Goal: Transaction & Acquisition: Book appointment/travel/reservation

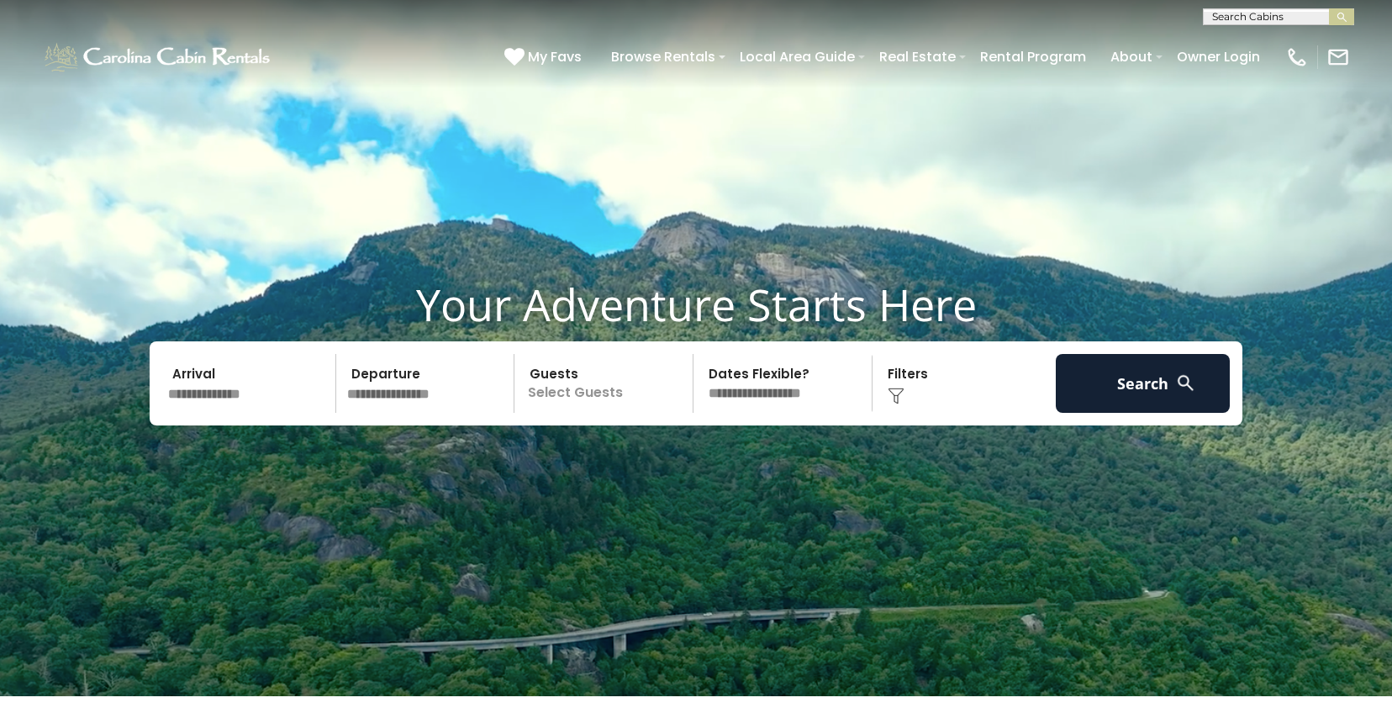
click at [213, 396] on input "text" at bounding box center [249, 383] width 174 height 59
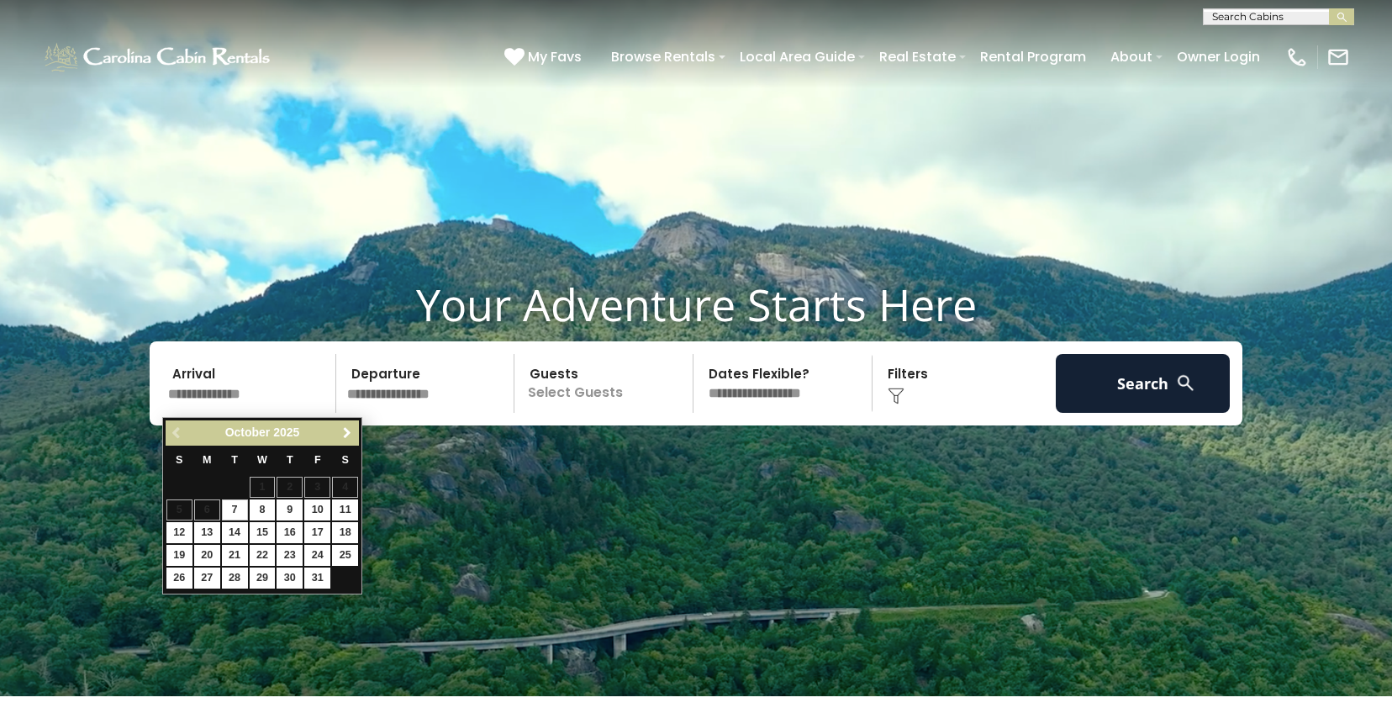
click at [337, 431] on link "Next" at bounding box center [346, 433] width 21 height 21
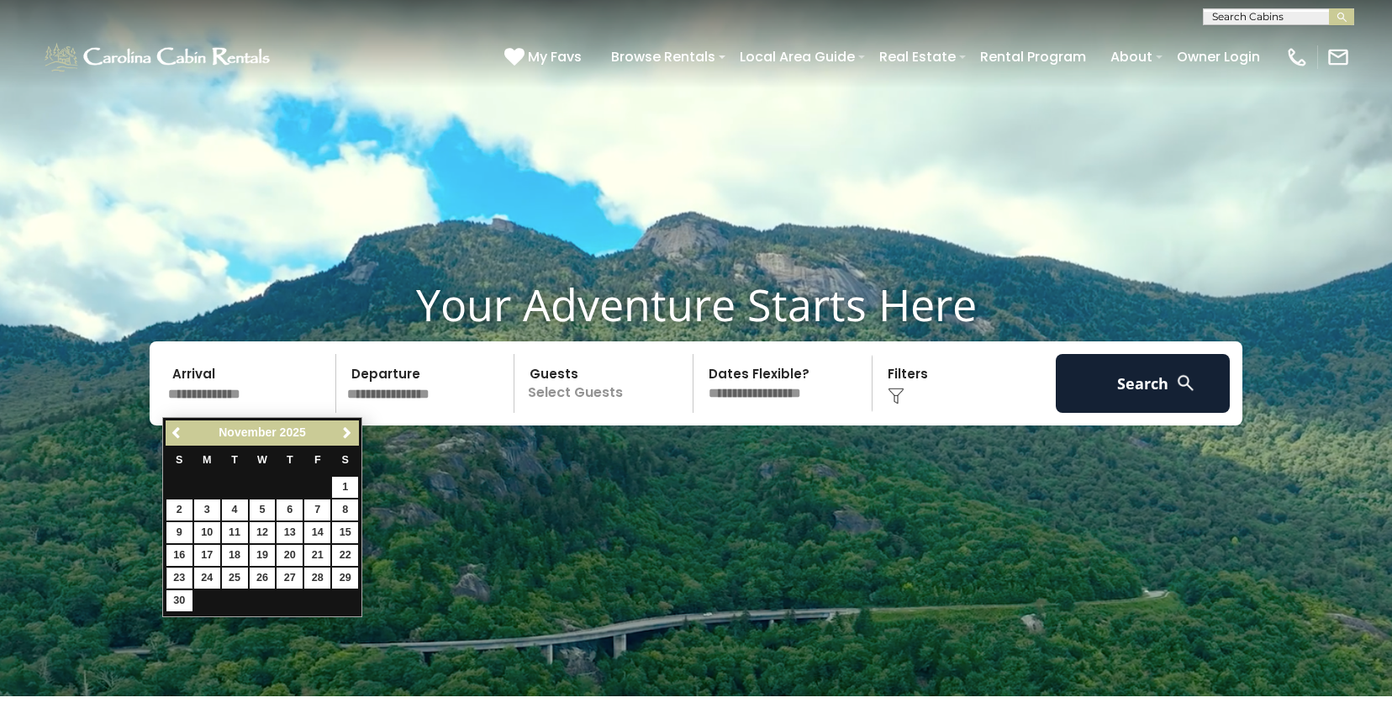
click at [176, 577] on link "23" at bounding box center [179, 577] width 26 height 21
type input "********"
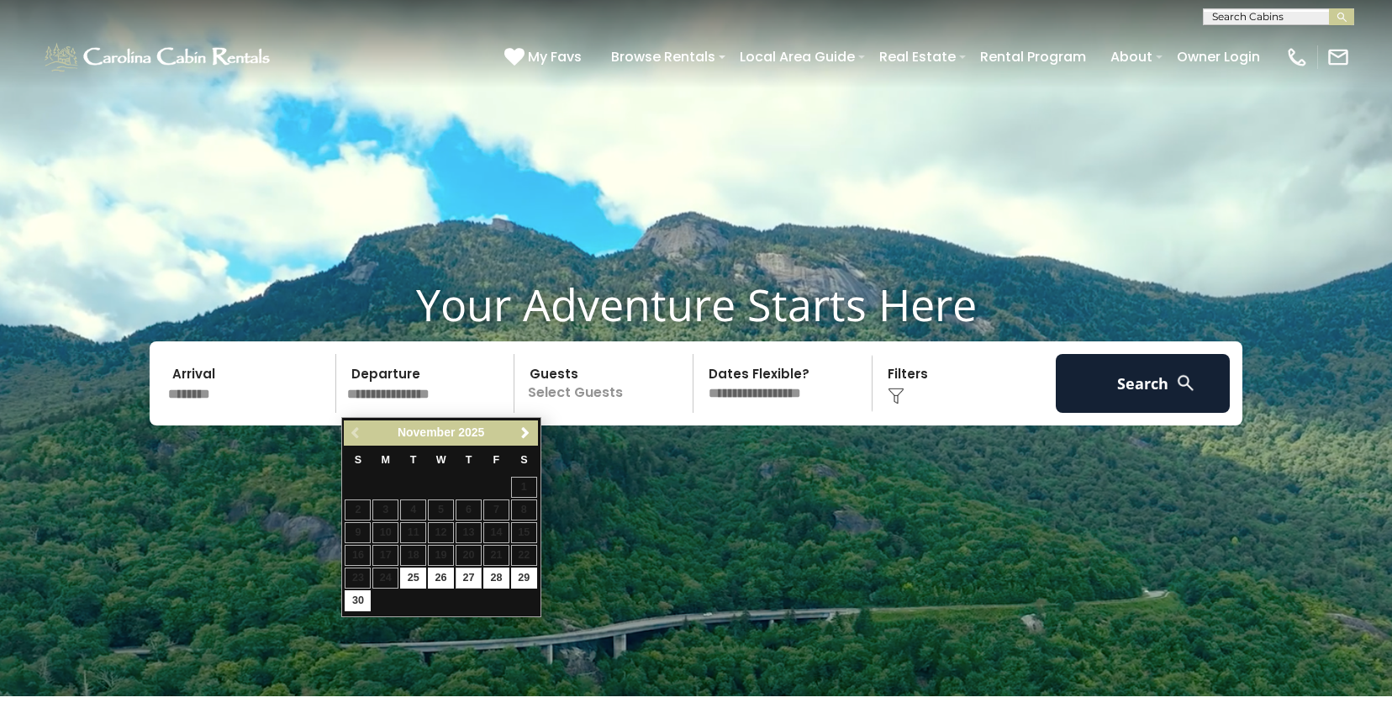
click at [467, 576] on link "27" at bounding box center [468, 577] width 26 height 21
type input "********"
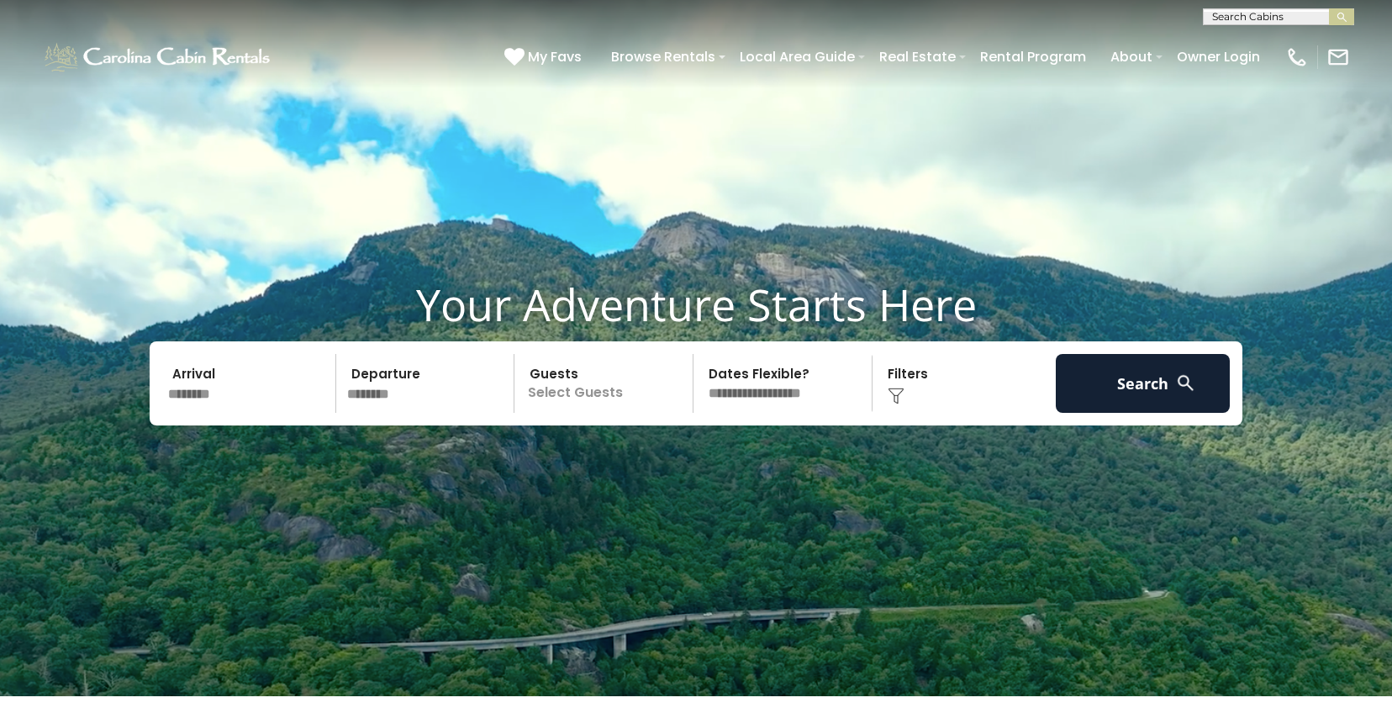
click at [586, 398] on p "Select Guests" at bounding box center [605, 383] width 173 height 59
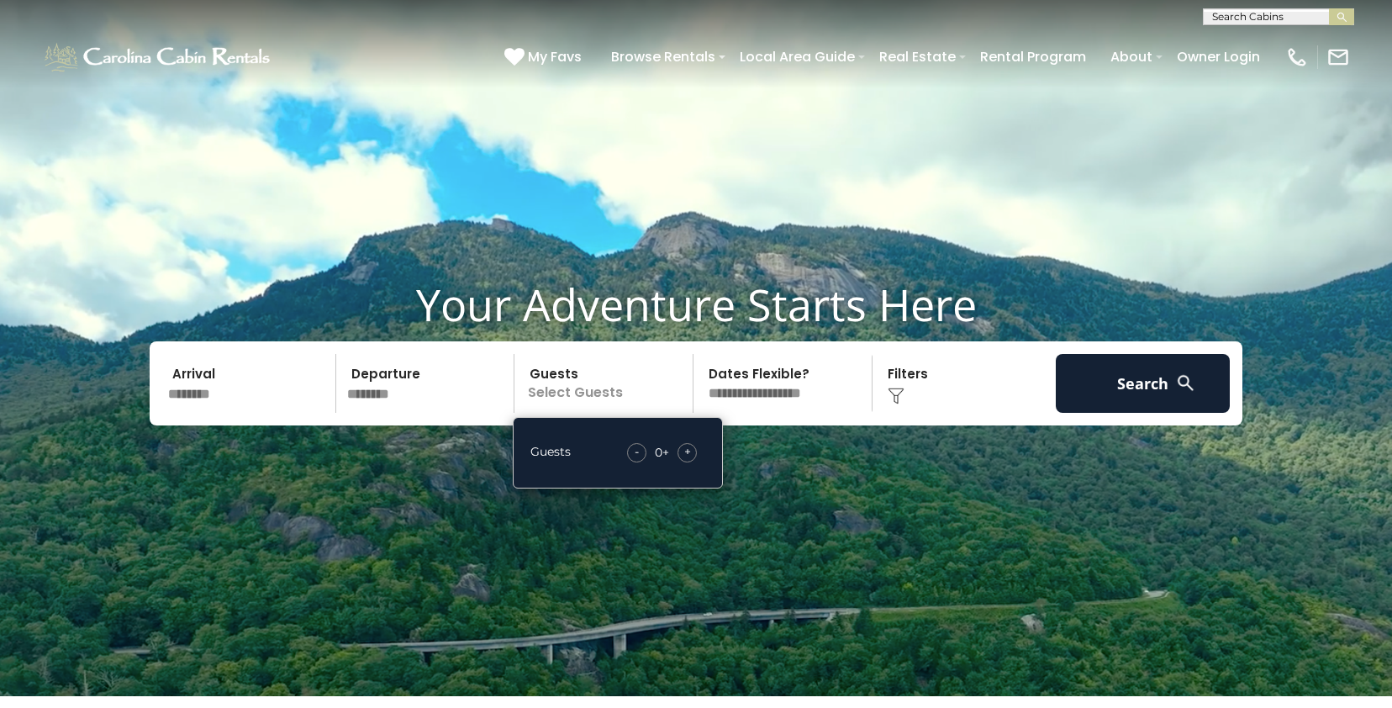
click at [684, 454] on span "+" at bounding box center [687, 451] width 7 height 17
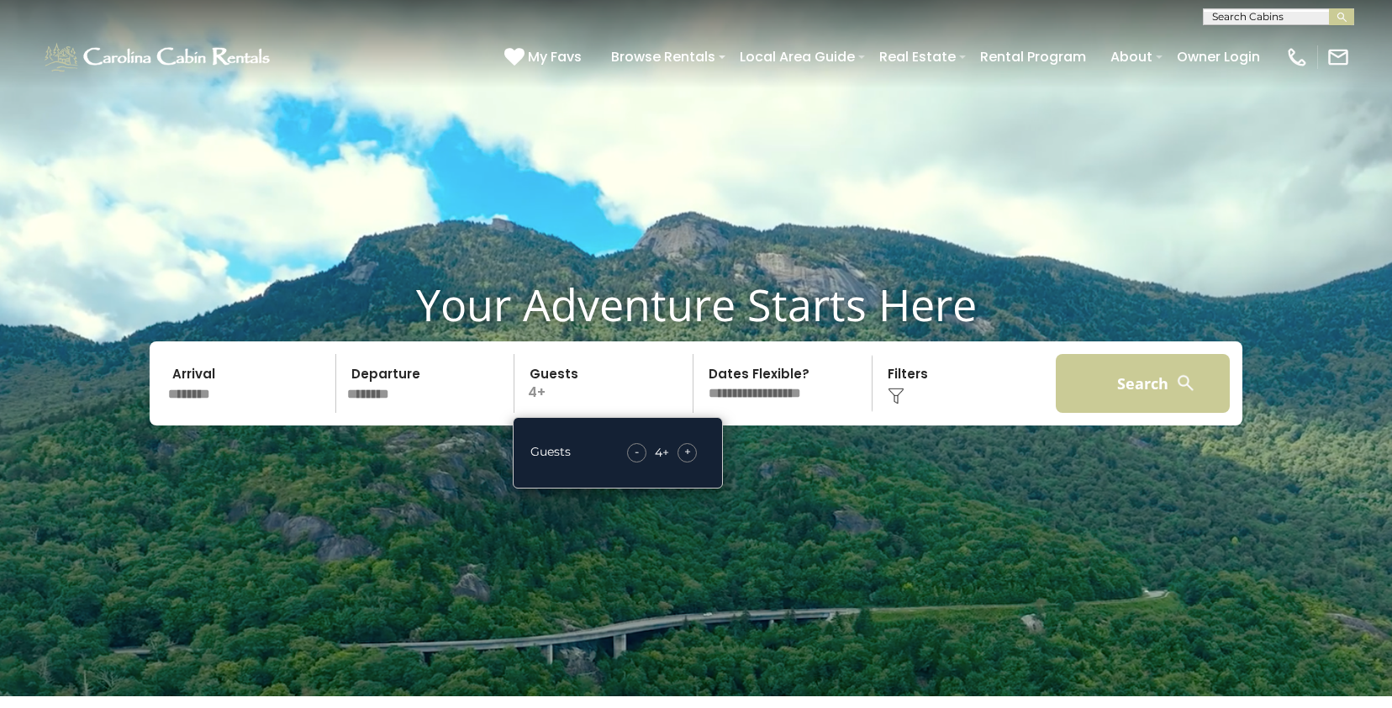
click at [1155, 385] on button "Search" at bounding box center [1143, 383] width 174 height 59
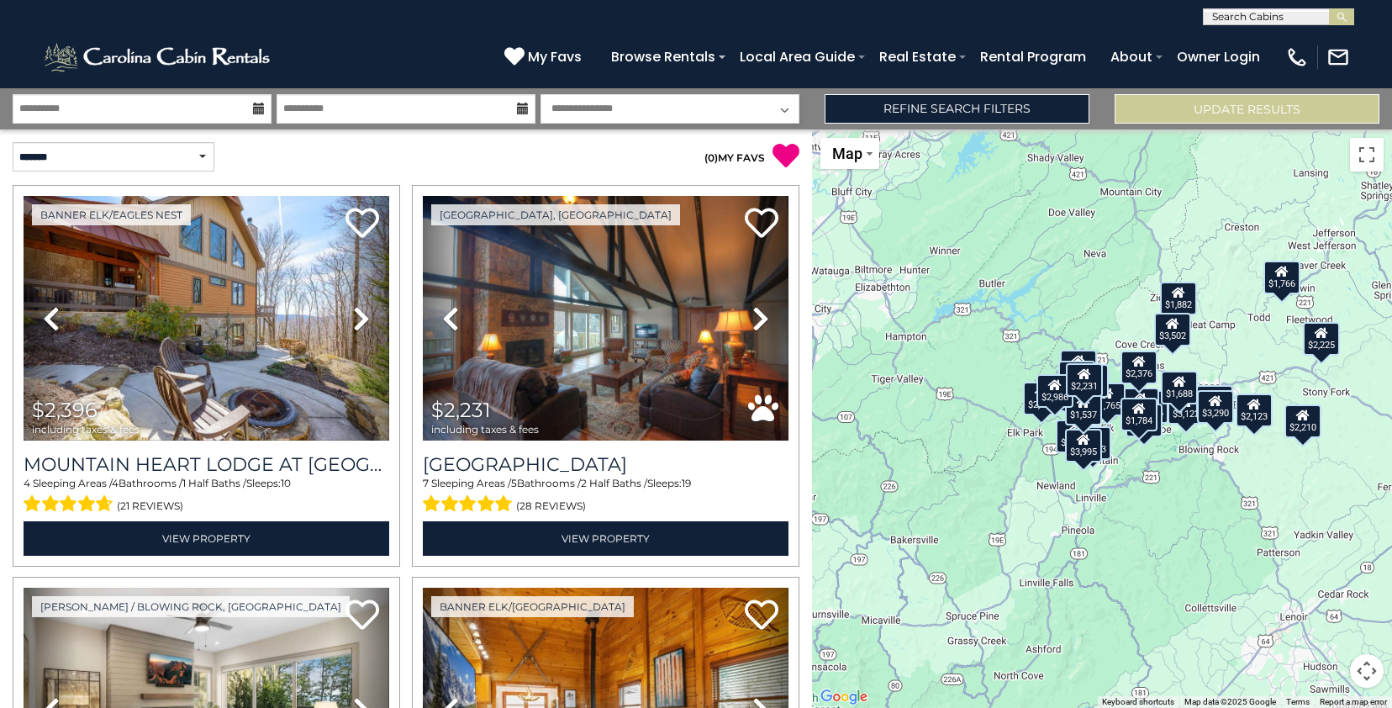
click at [1200, 454] on div "$2,396 $2,231 $2,210 $1,529 $1,051 $1,698 $2,423 $3,123 $4,056 $2,193 $1,815 $1…" at bounding box center [1102, 418] width 580 height 578
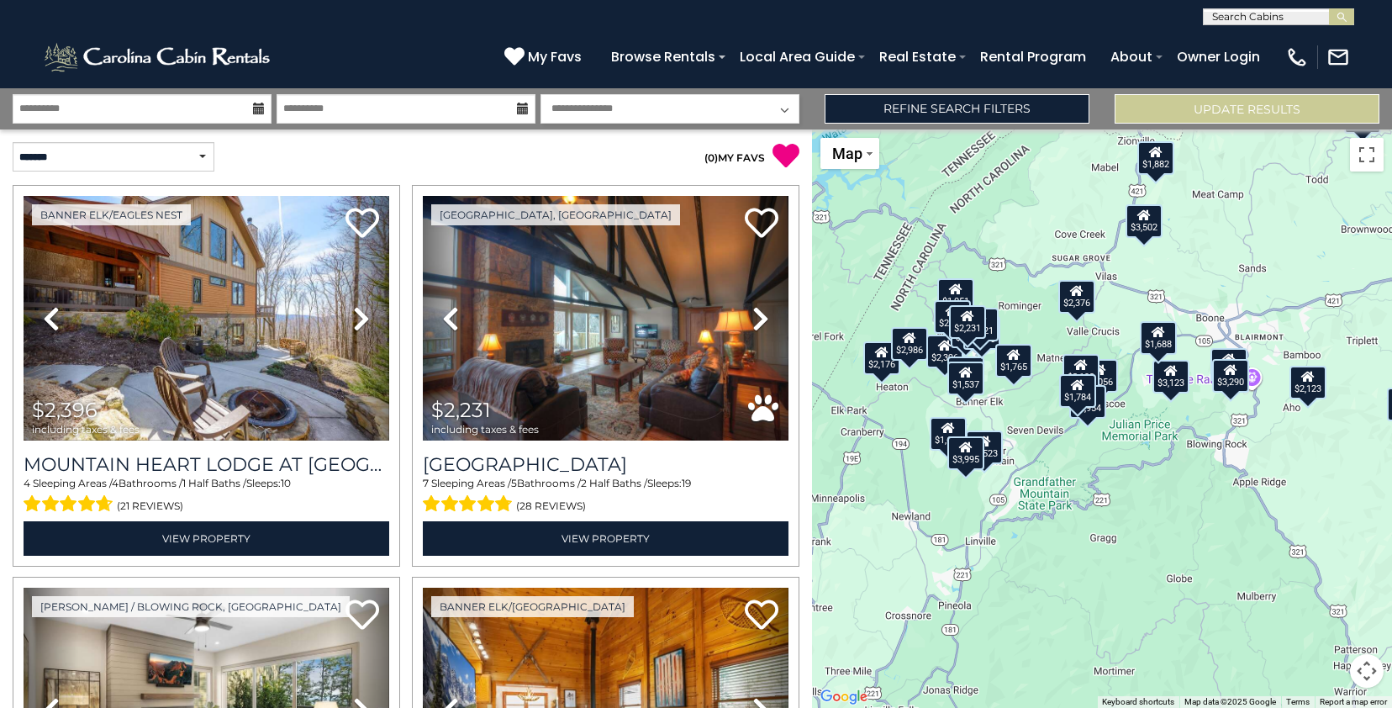
click at [1200, 454] on div "$2,396 $2,231 $2,210 $1,529 $1,051 $1,698 $2,423 $3,123 $4,056 $2,193 $1,815 $1…" at bounding box center [1102, 418] width 580 height 578
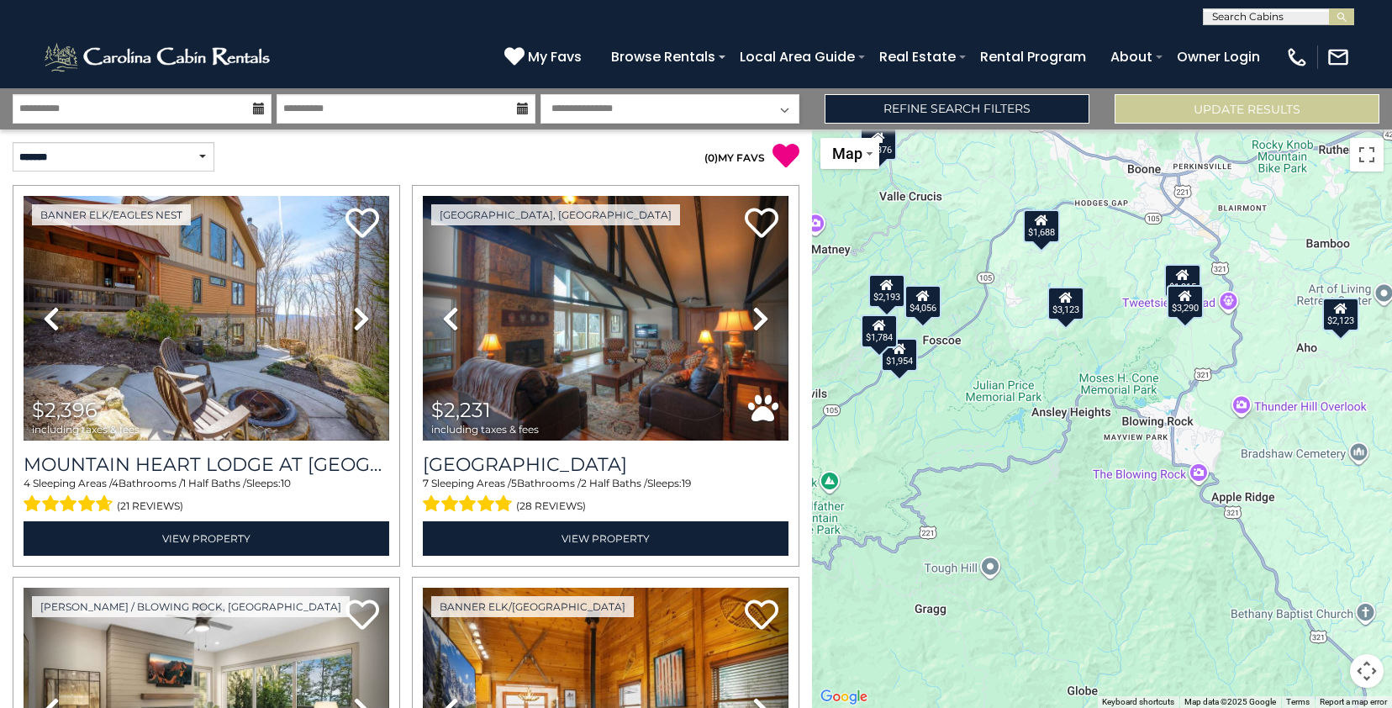
drag, startPoint x: 1232, startPoint y: 449, endPoint x: 1153, endPoint y: 435, distance: 80.1
click at [1153, 435] on div "$2,396 $2,231 $2,210 $1,529 $1,051 $1,698 $2,423 $3,123 $4,056 $2,193 $1,815 $1…" at bounding box center [1102, 418] width 580 height 578
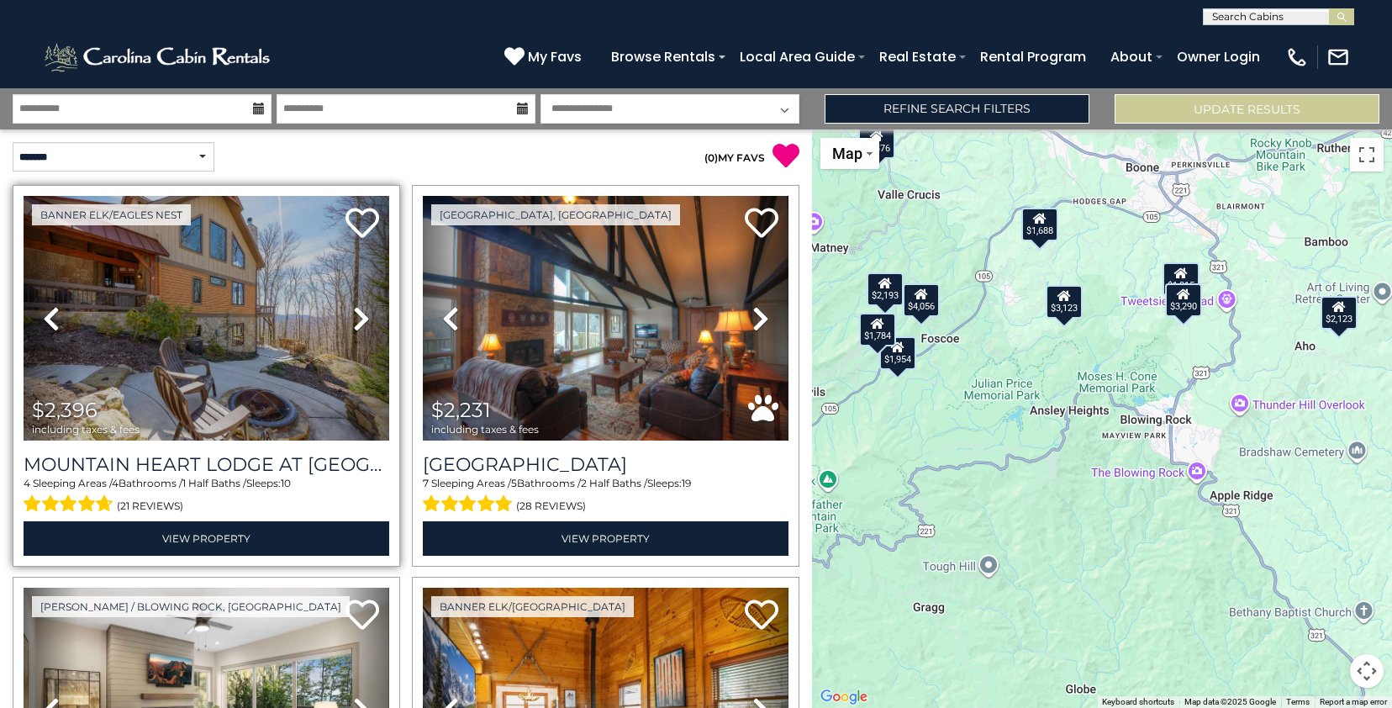
click at [357, 324] on icon at bounding box center [361, 318] width 17 height 27
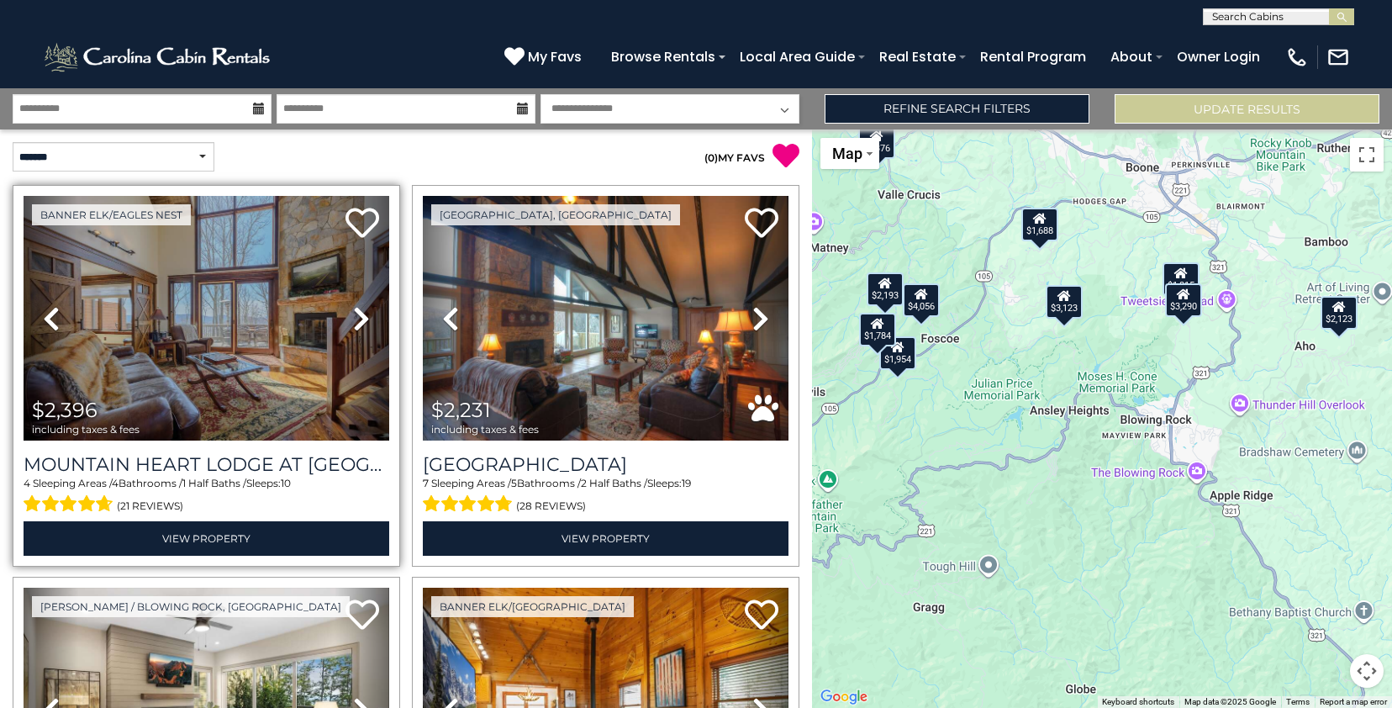
click at [357, 324] on icon at bounding box center [361, 318] width 17 height 27
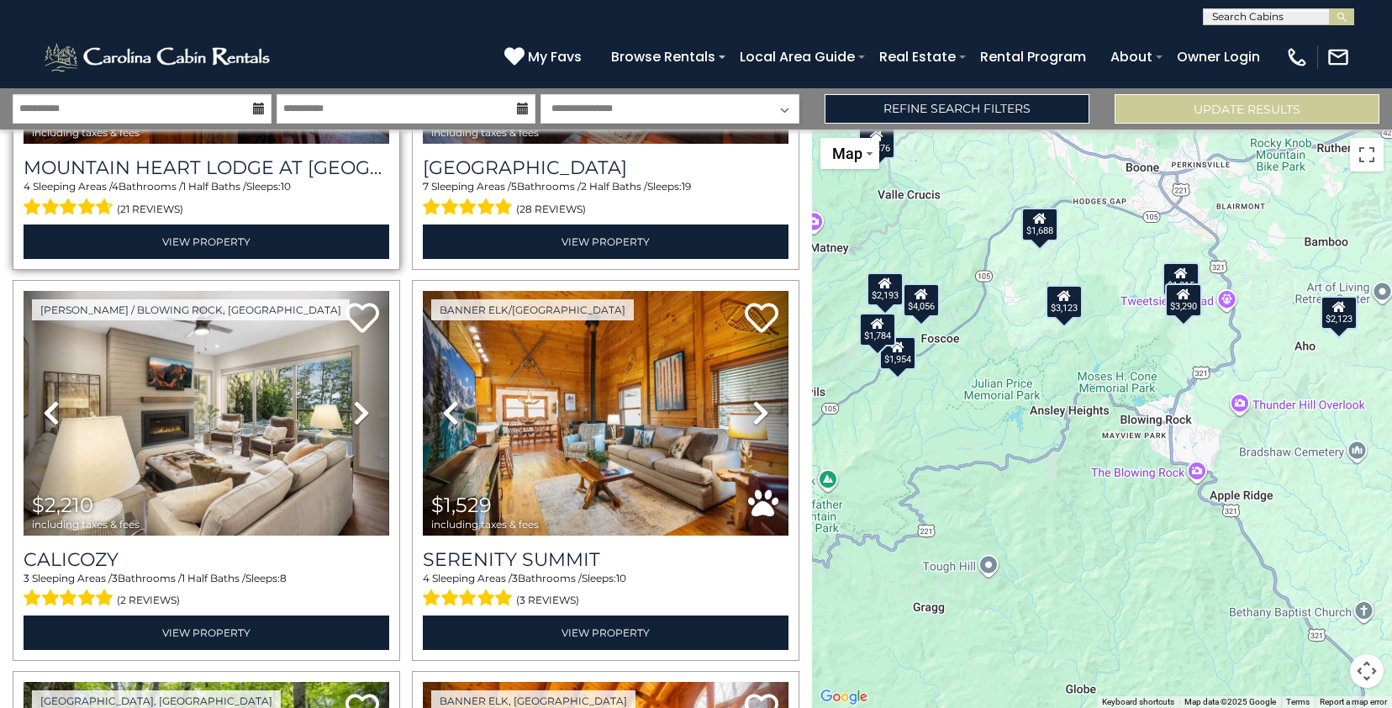
scroll to position [306, 0]
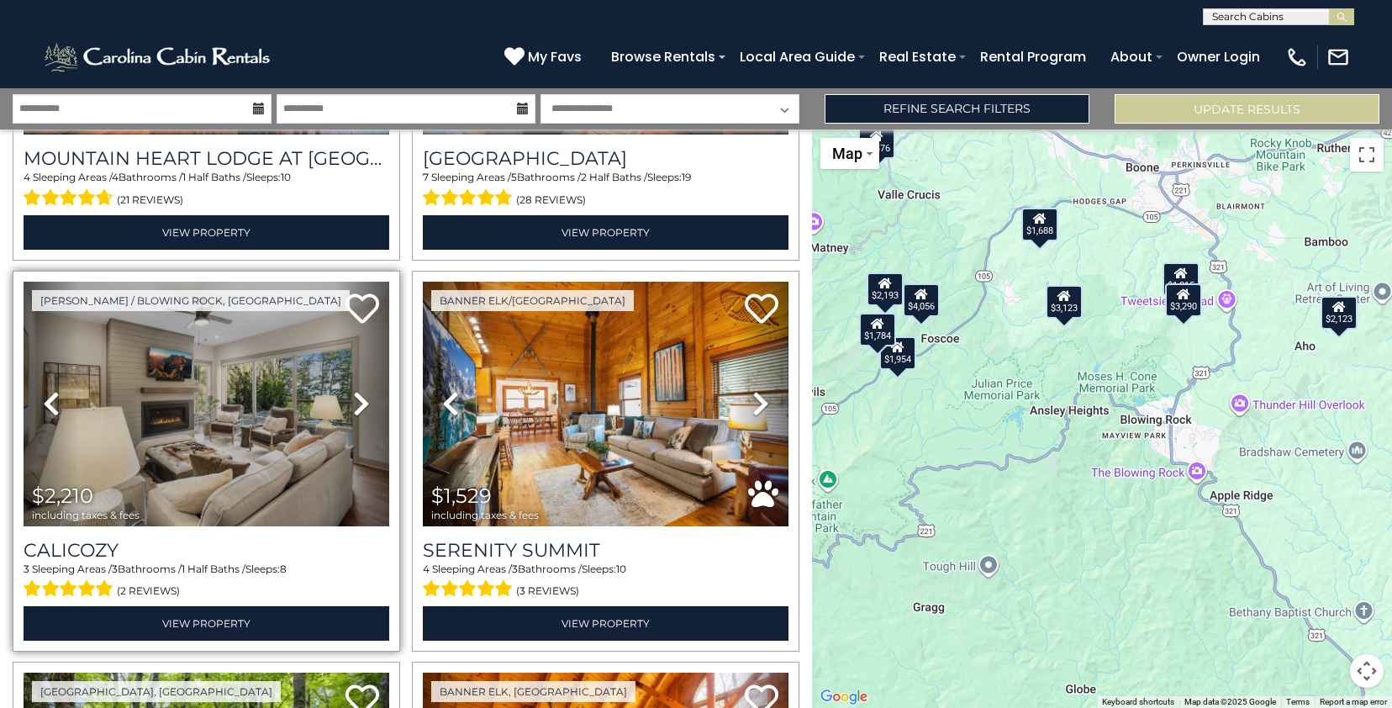
click at [359, 400] on icon at bounding box center [361, 403] width 17 height 27
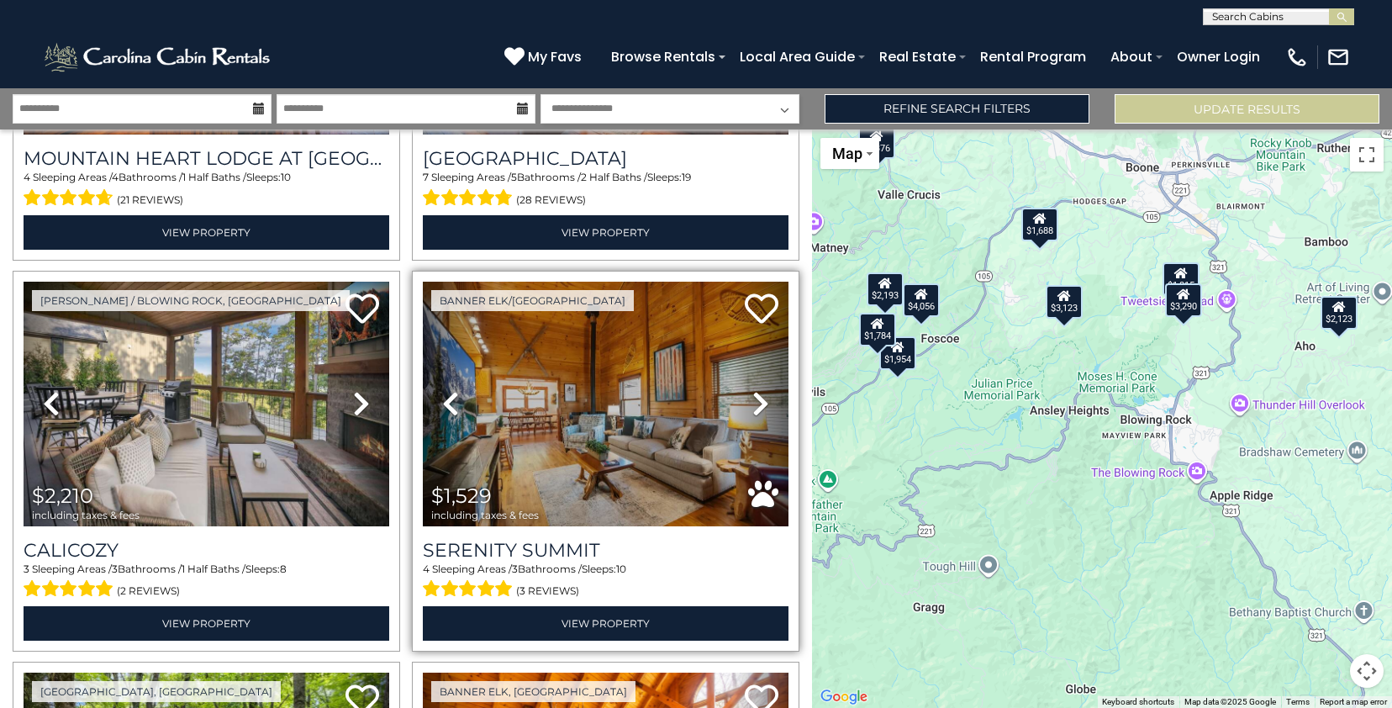
click at [752, 398] on icon at bounding box center [760, 403] width 17 height 27
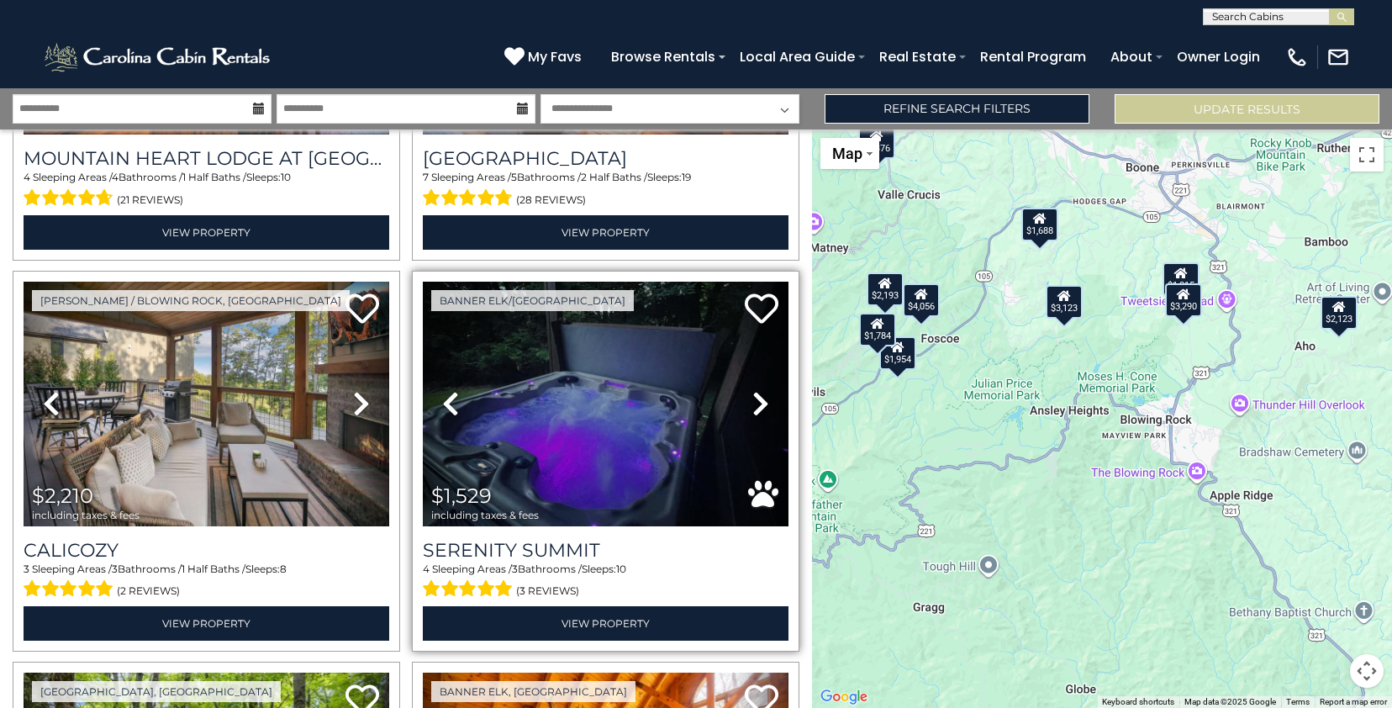
click at [752, 398] on icon at bounding box center [760, 403] width 17 height 27
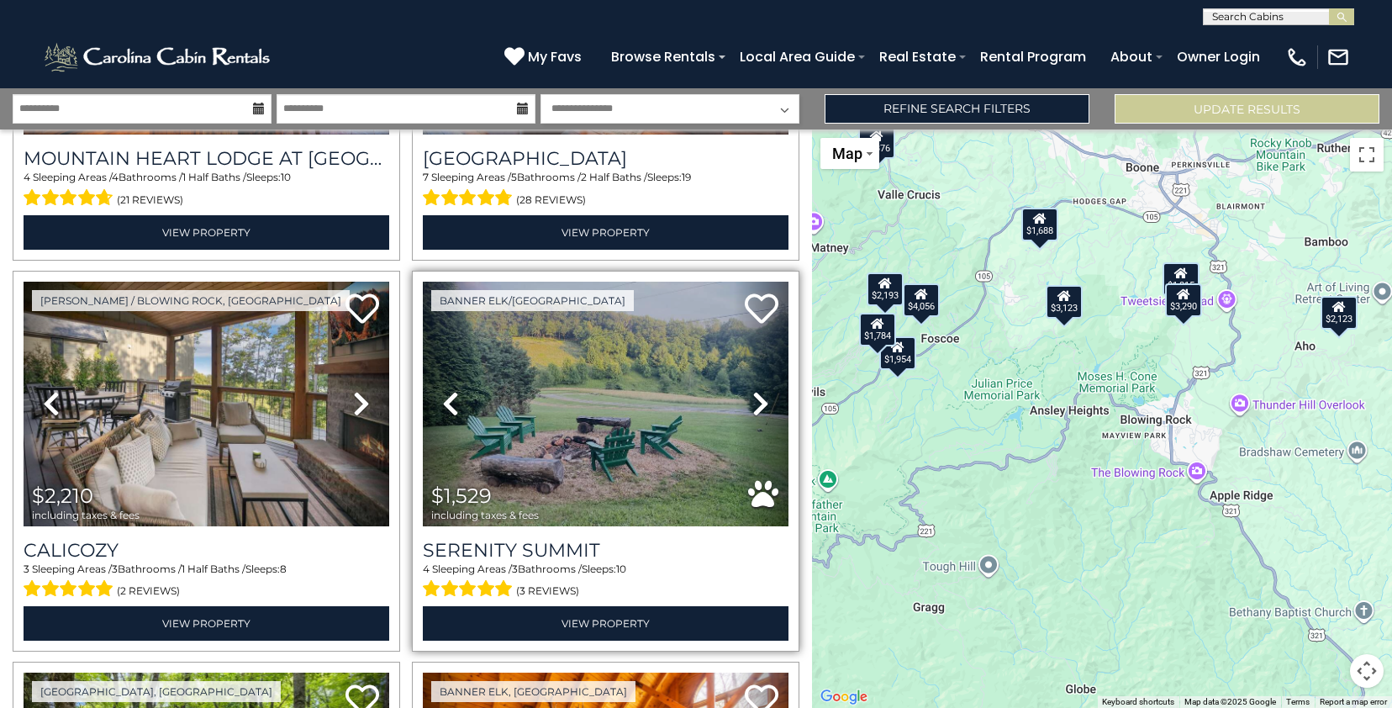
click at [752, 398] on icon at bounding box center [760, 403] width 17 height 27
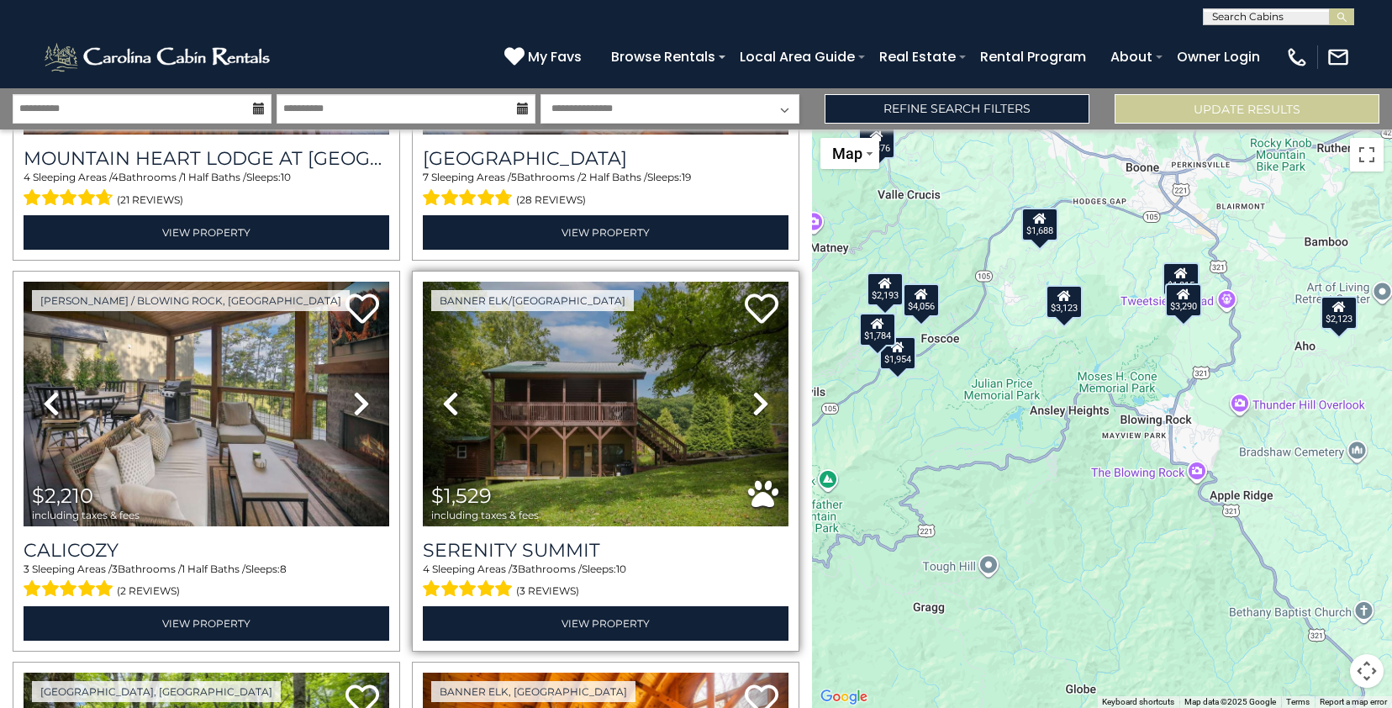
click at [752, 398] on icon at bounding box center [760, 403] width 17 height 27
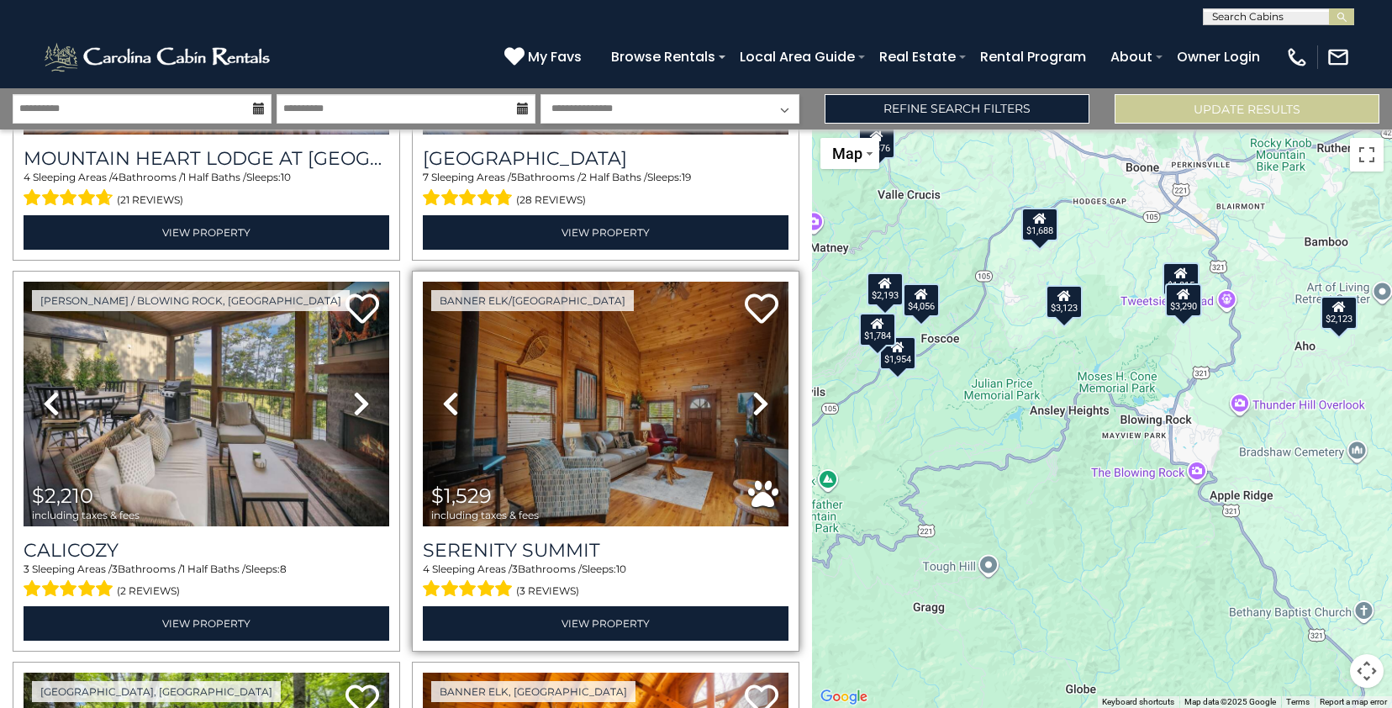
click at [752, 398] on icon at bounding box center [760, 403] width 17 height 27
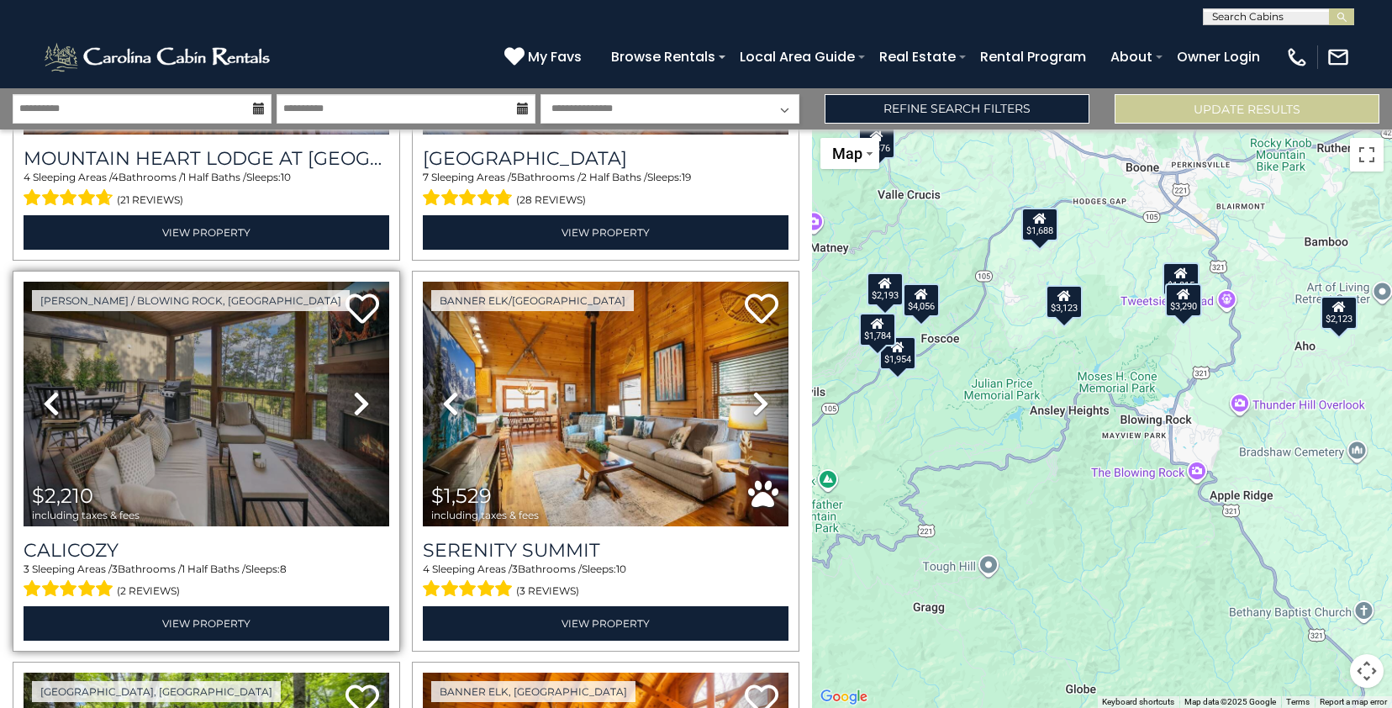
click at [359, 395] on icon at bounding box center [361, 403] width 17 height 27
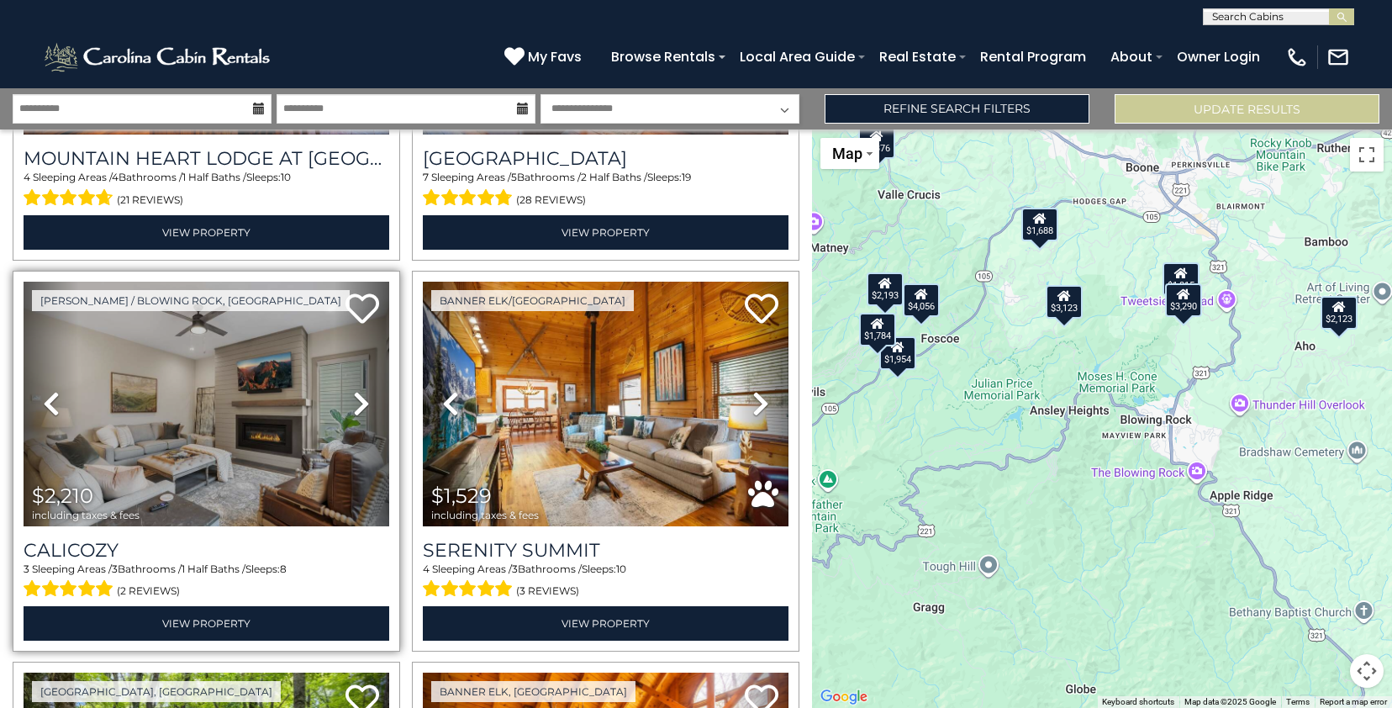
click at [359, 395] on icon at bounding box center [361, 403] width 17 height 27
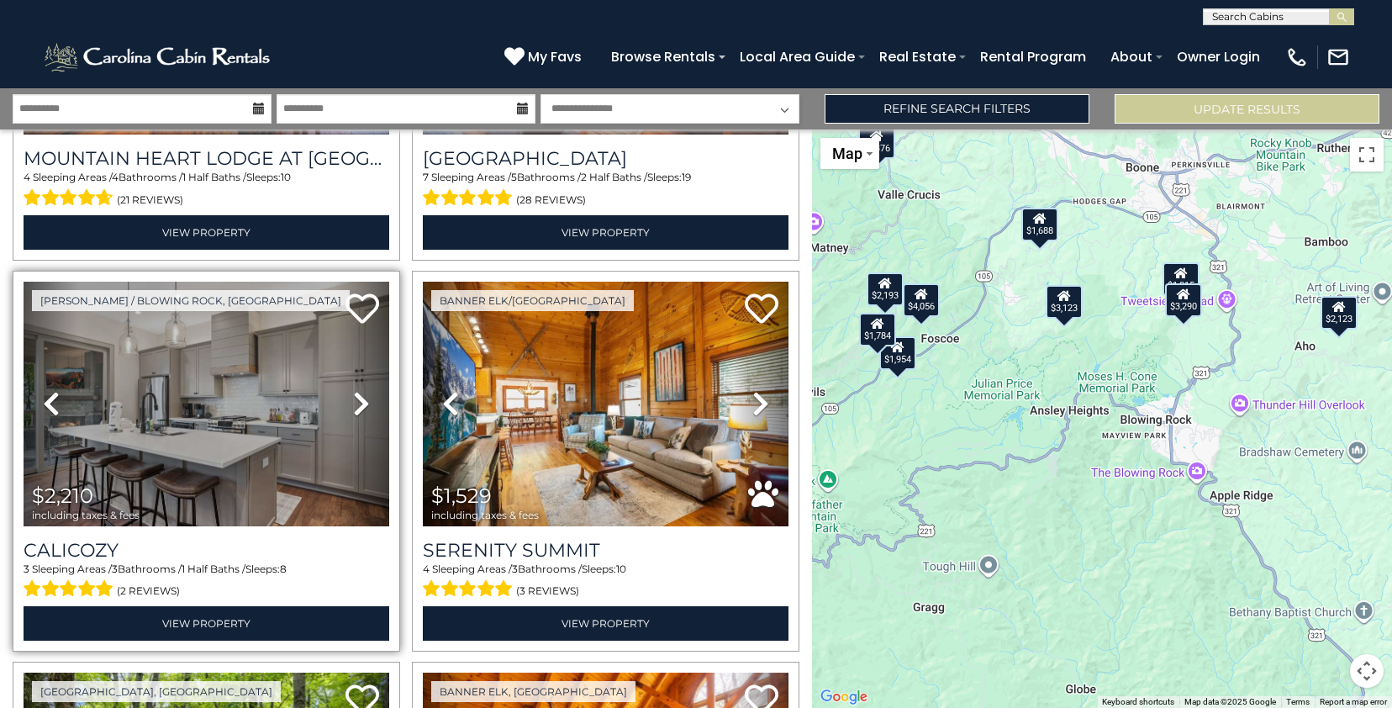
click at [359, 395] on icon at bounding box center [361, 403] width 17 height 27
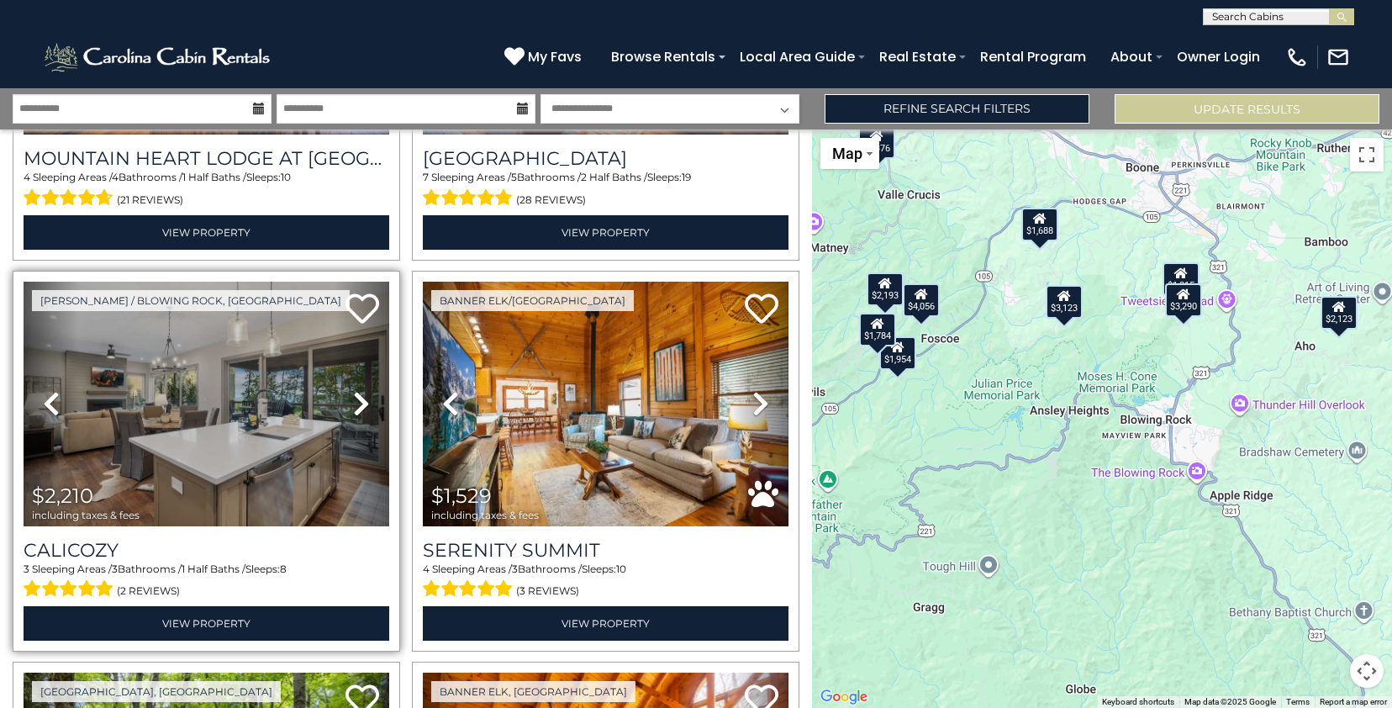
click at [359, 395] on icon at bounding box center [361, 403] width 17 height 27
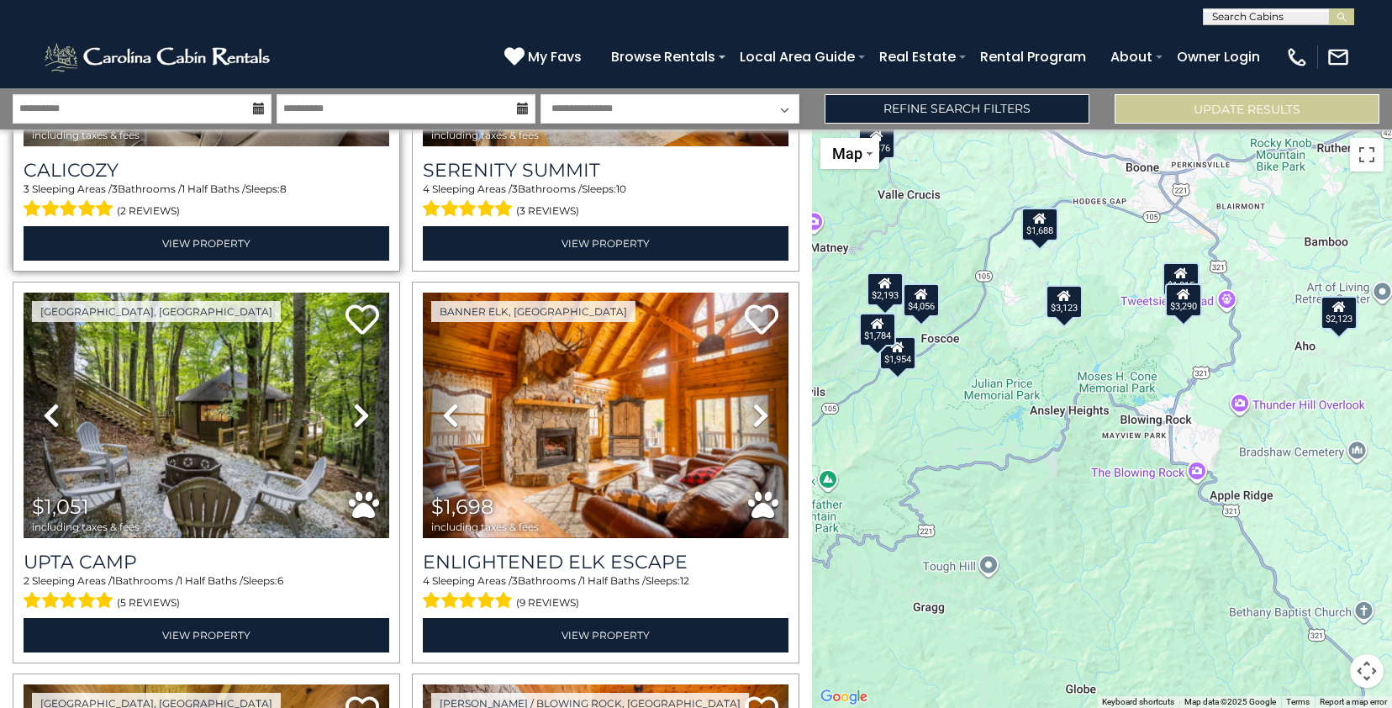
scroll to position [687, 0]
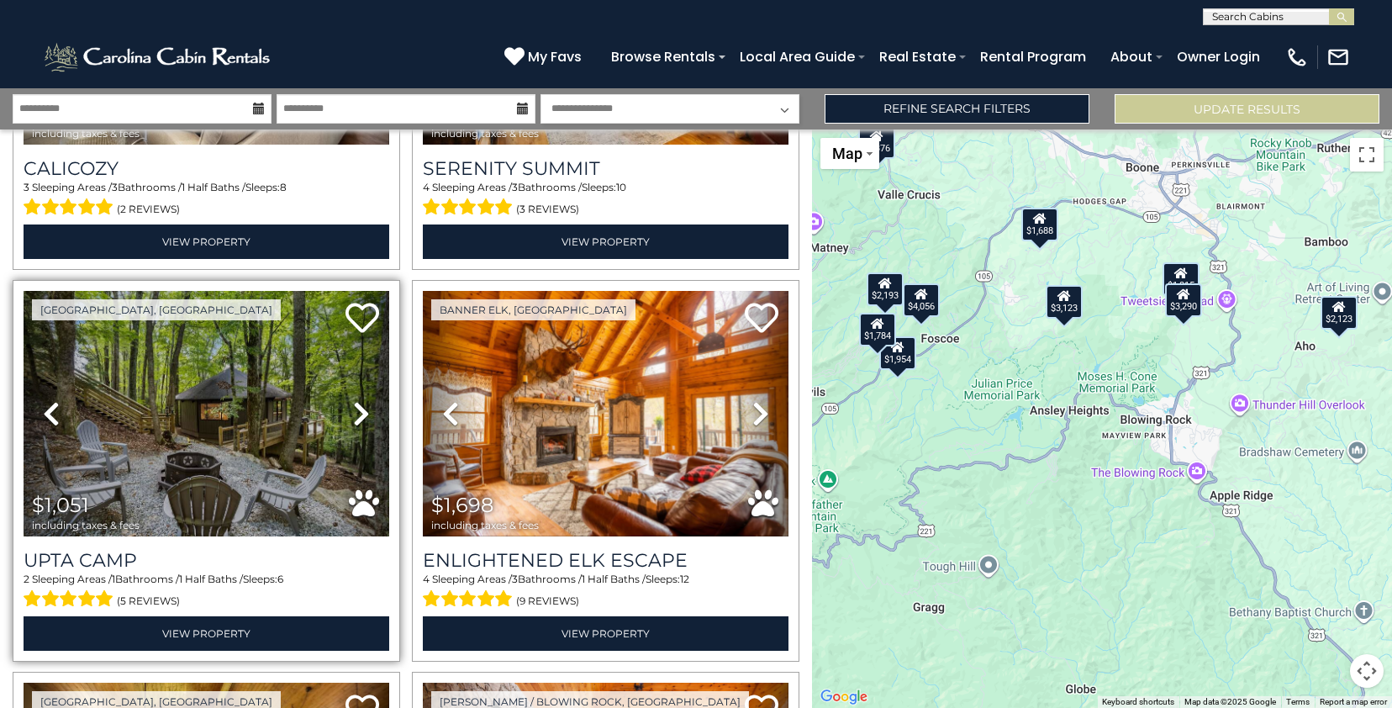
click at [355, 407] on icon at bounding box center [361, 413] width 17 height 27
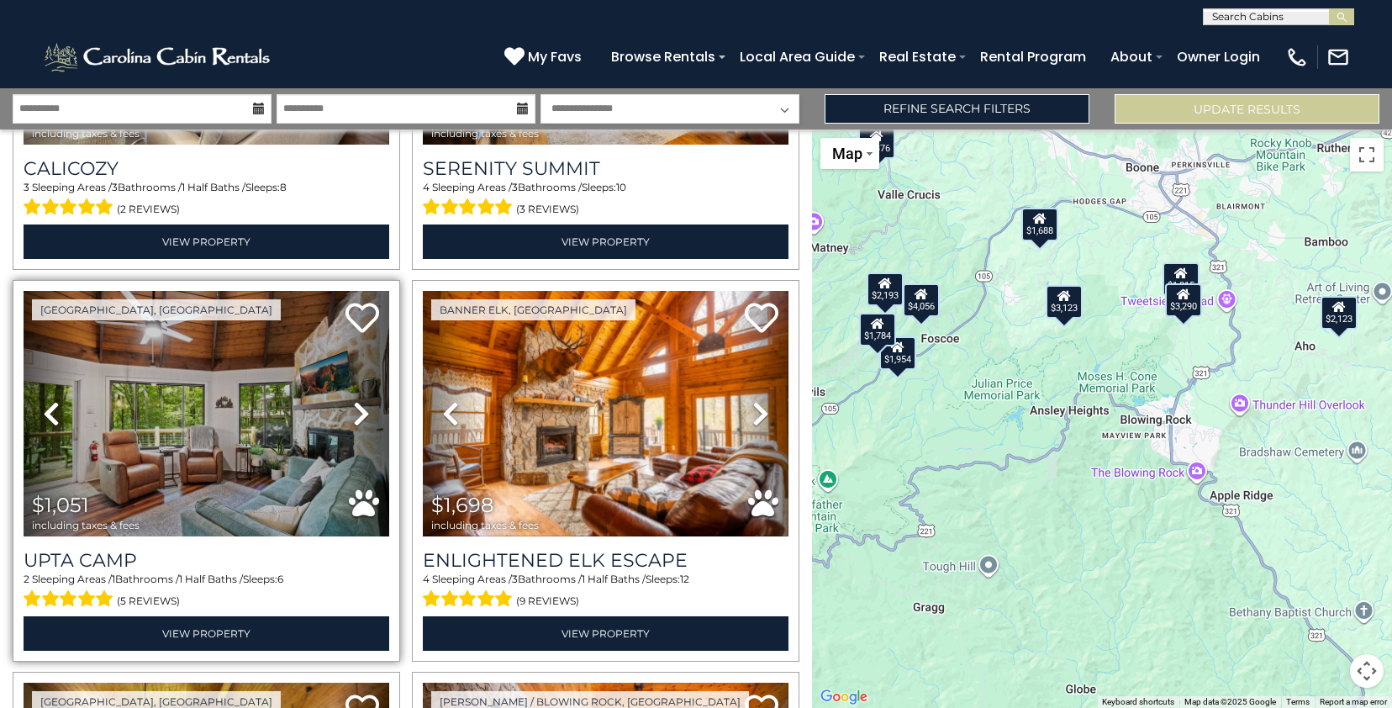
click at [355, 407] on icon at bounding box center [361, 413] width 17 height 27
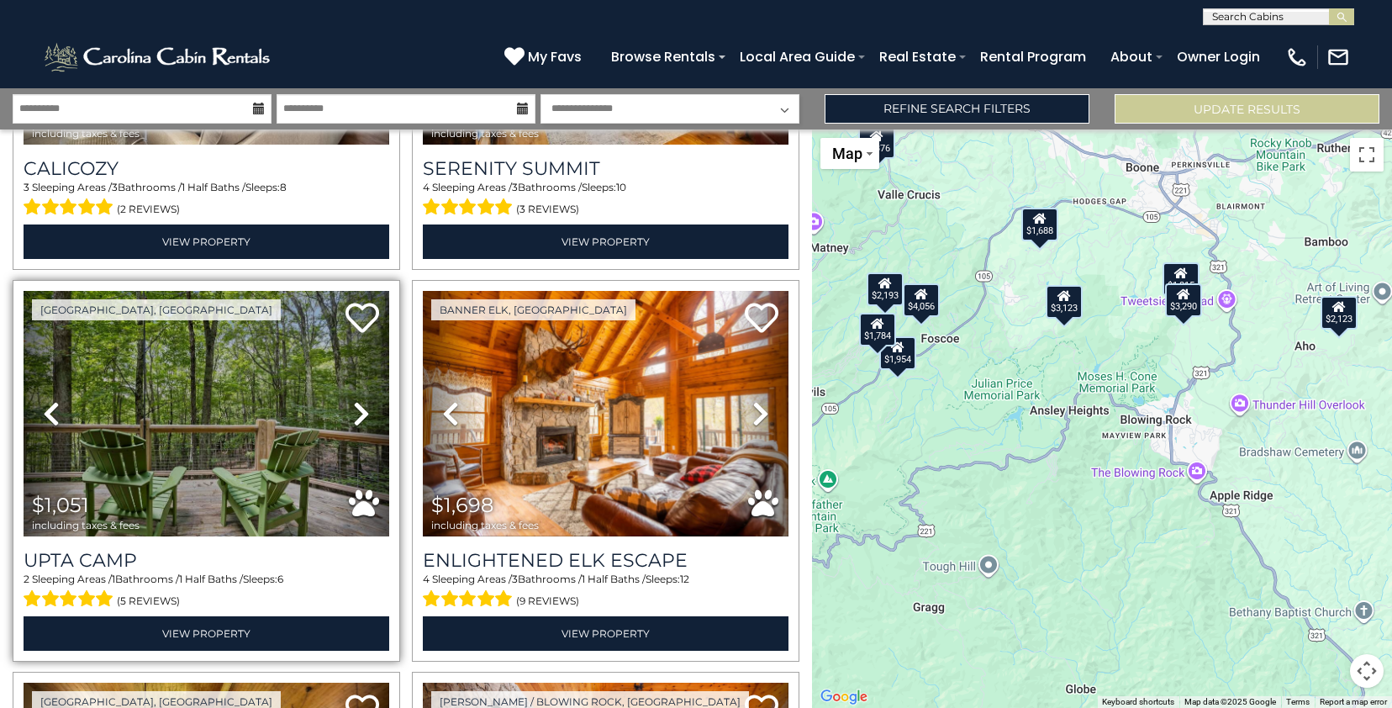
click at [355, 407] on icon at bounding box center [361, 413] width 17 height 27
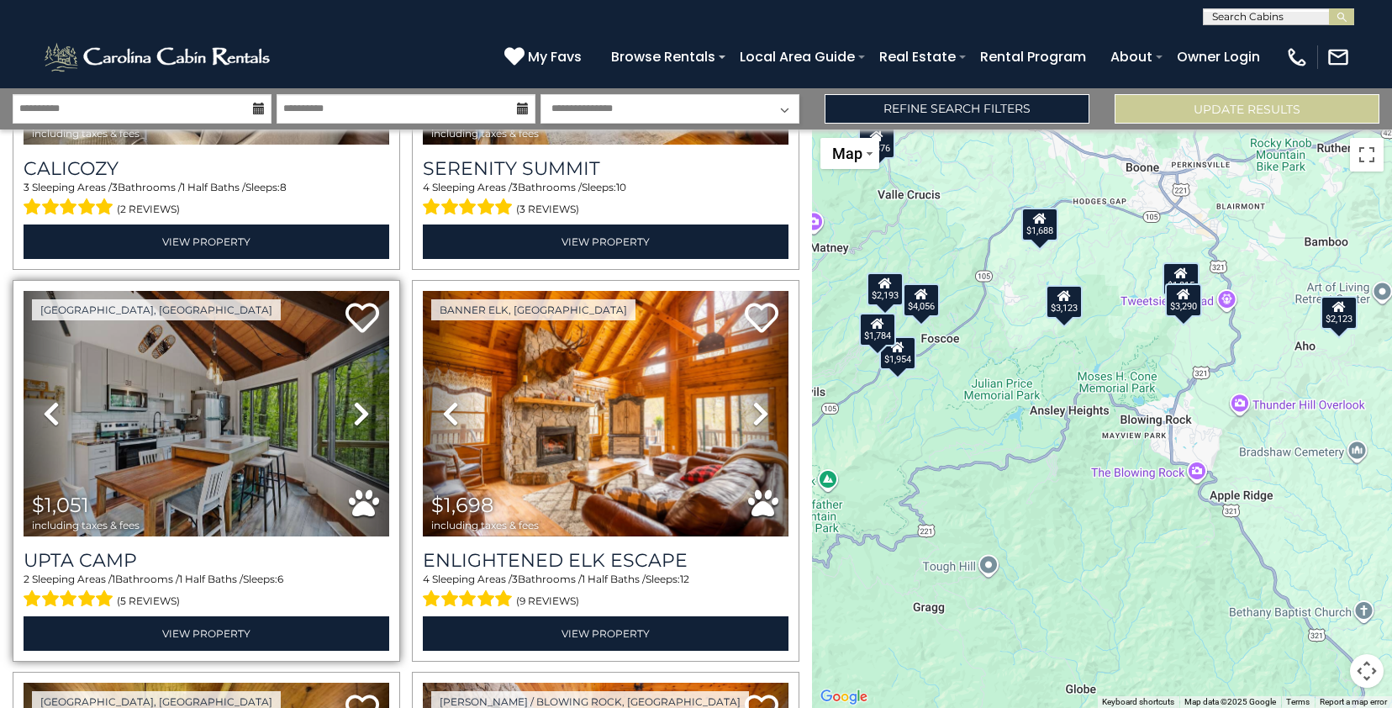
click at [355, 407] on icon at bounding box center [361, 413] width 17 height 27
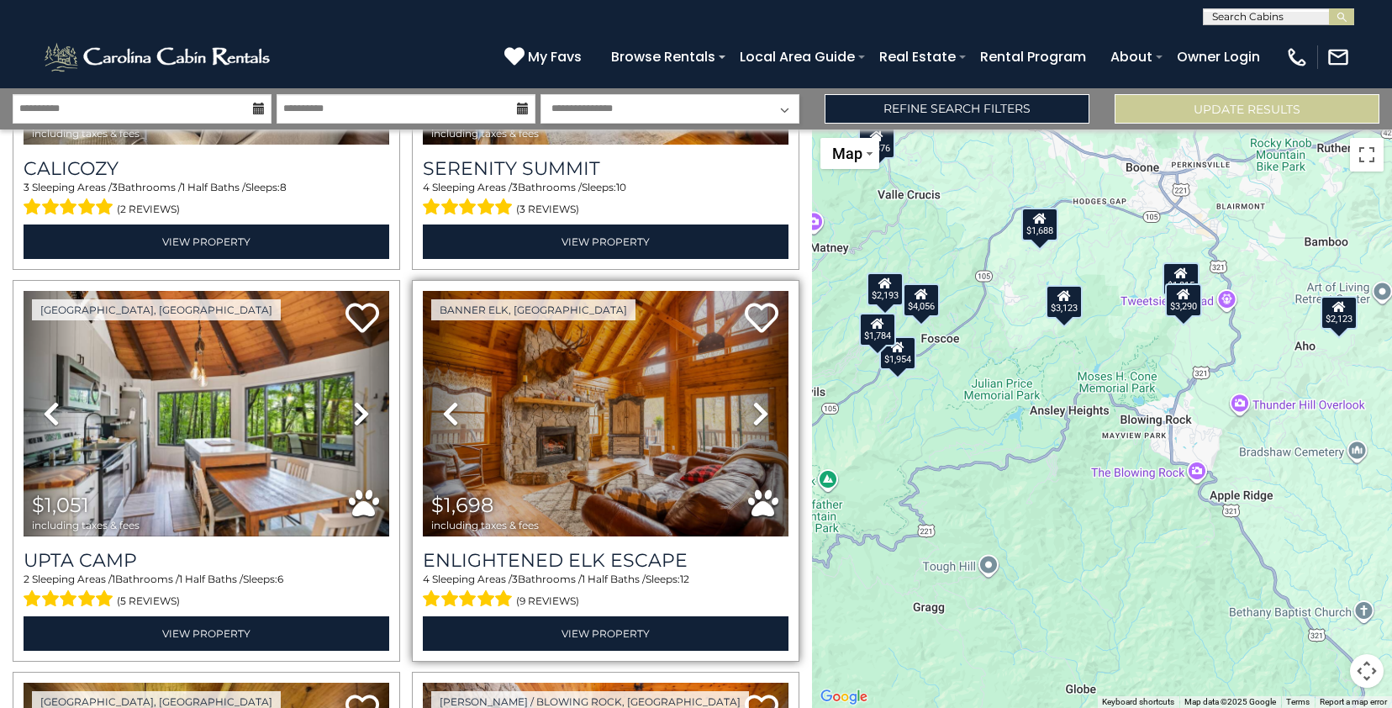
click at [754, 400] on icon at bounding box center [760, 413] width 17 height 27
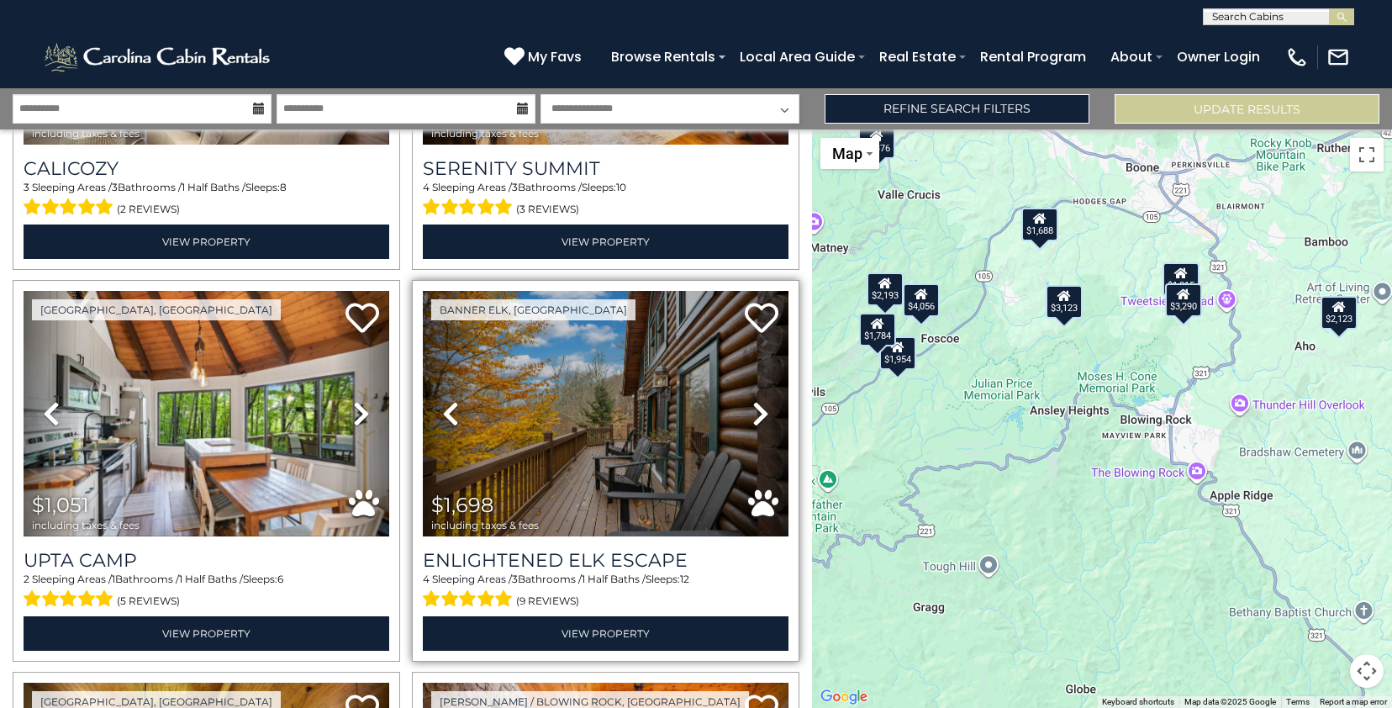
click at [754, 400] on icon at bounding box center [760, 413] width 17 height 27
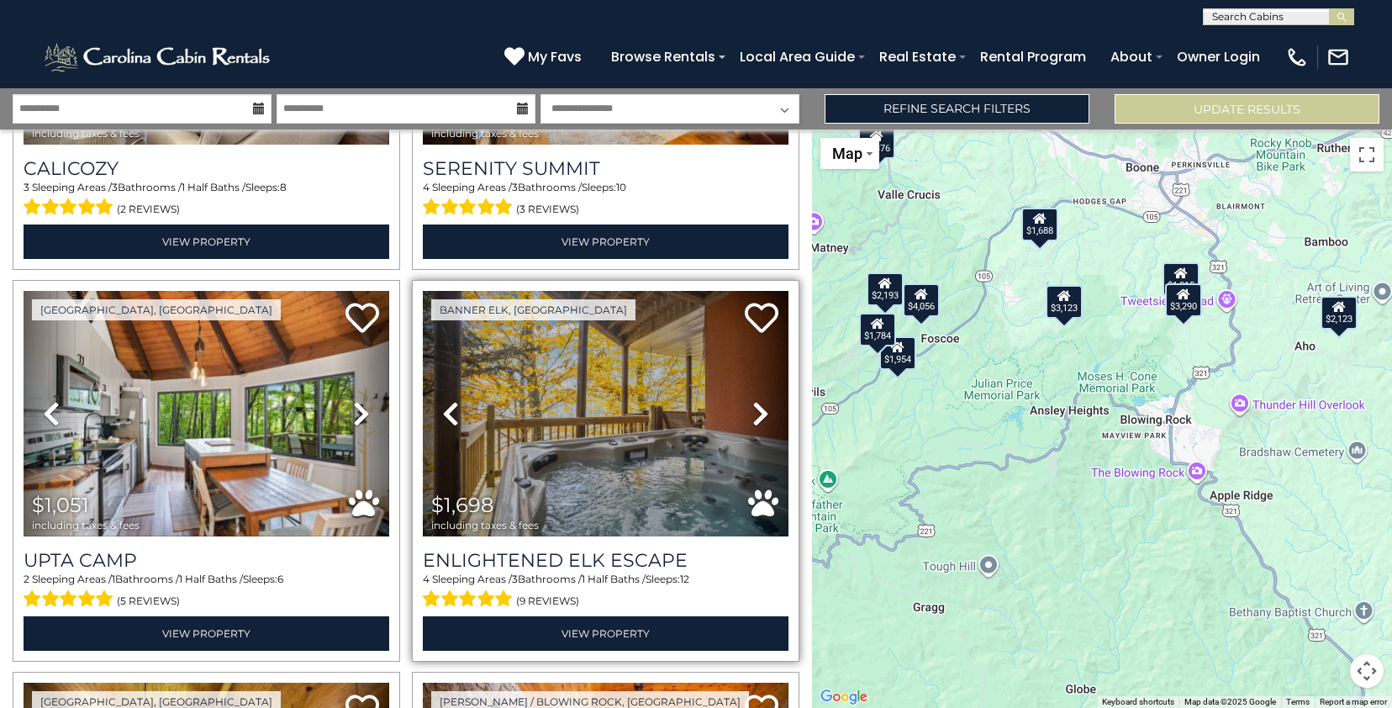
click at [754, 400] on icon at bounding box center [760, 413] width 17 height 27
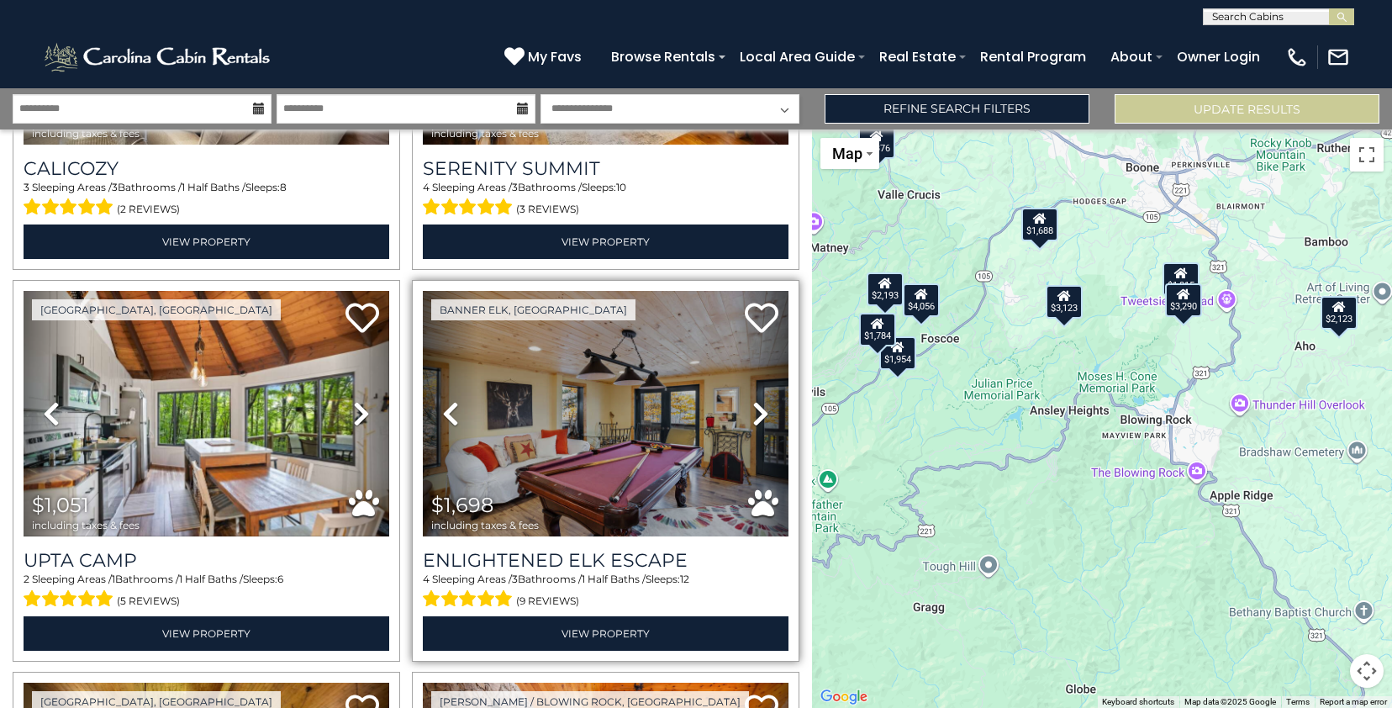
click at [754, 400] on icon at bounding box center [760, 413] width 17 height 27
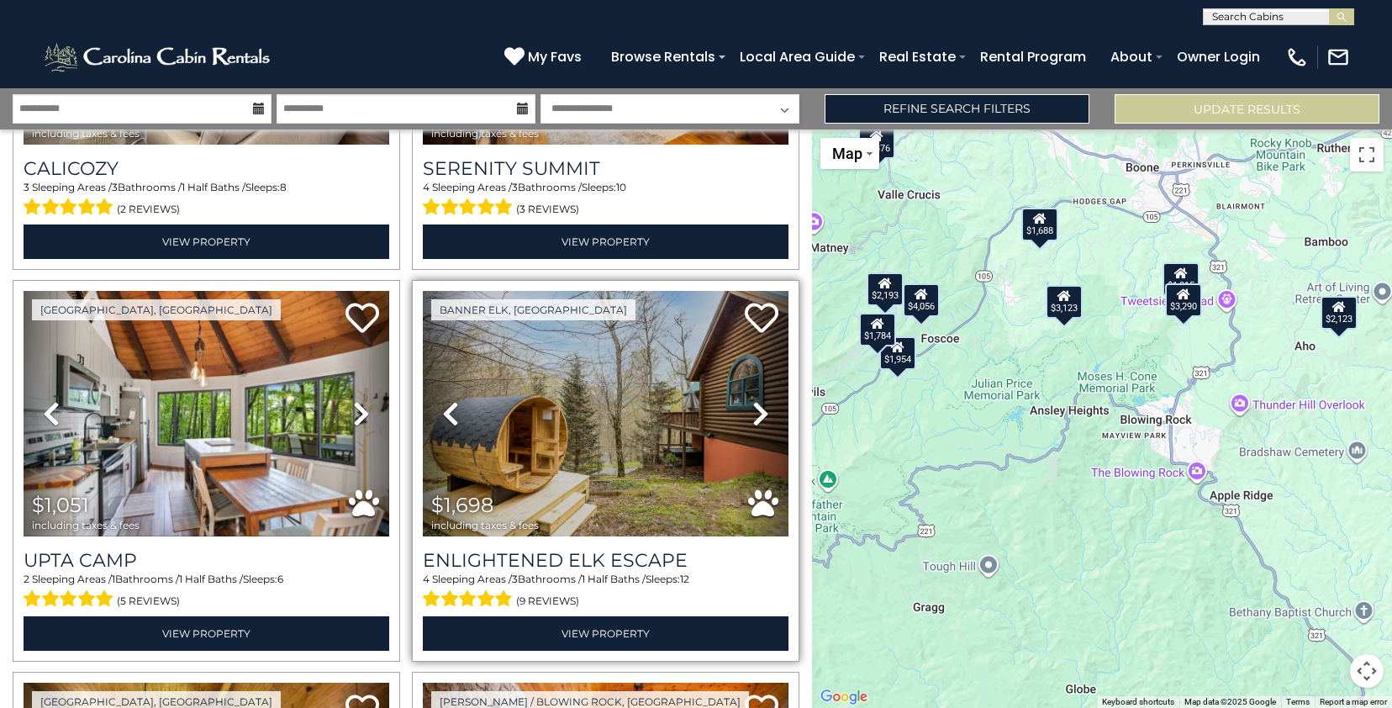
click at [754, 400] on icon at bounding box center [760, 413] width 17 height 27
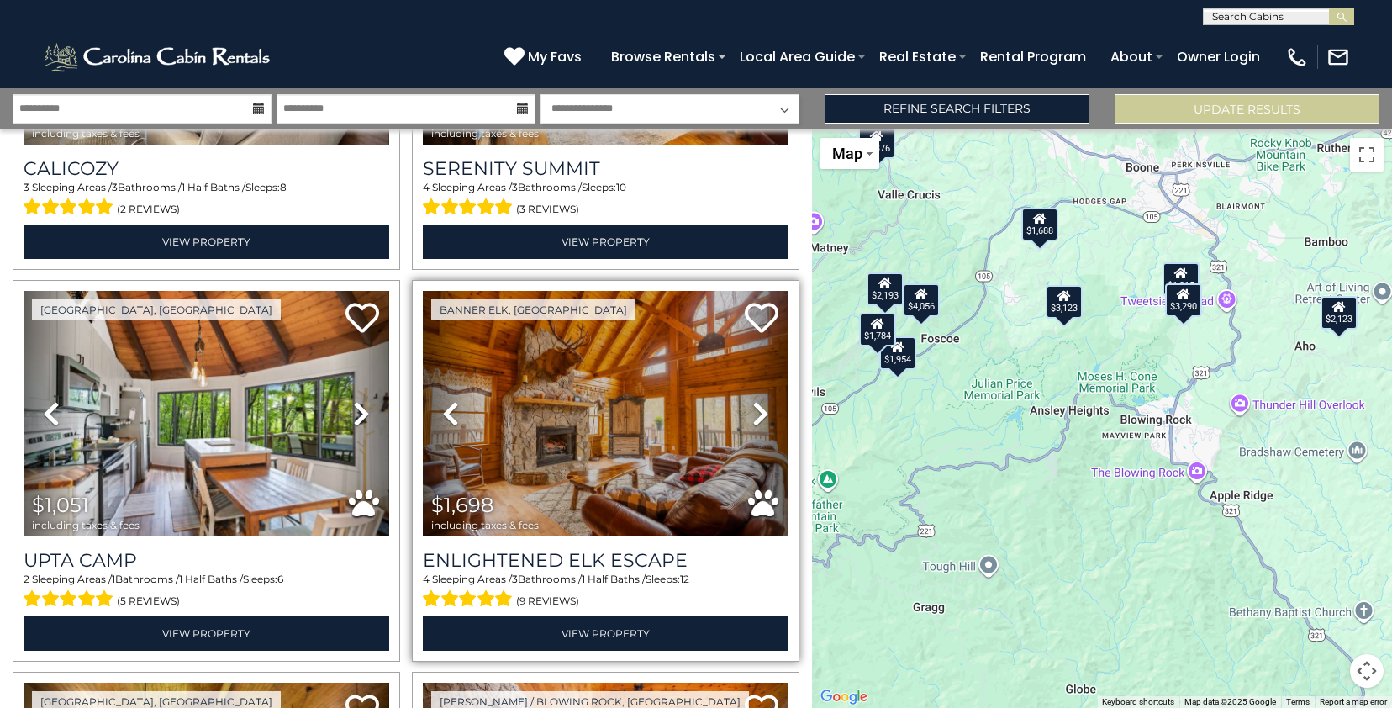
click at [754, 400] on icon at bounding box center [760, 413] width 17 height 27
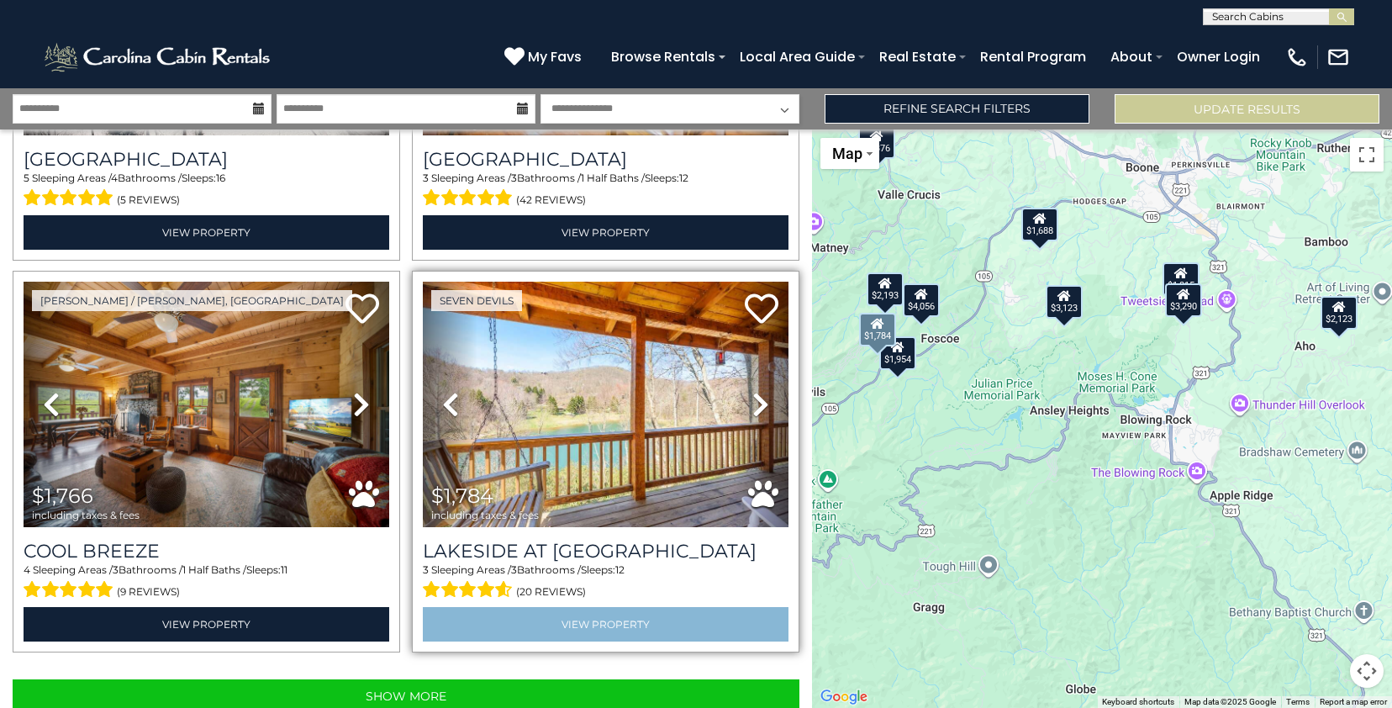
scroll to position [0, 0]
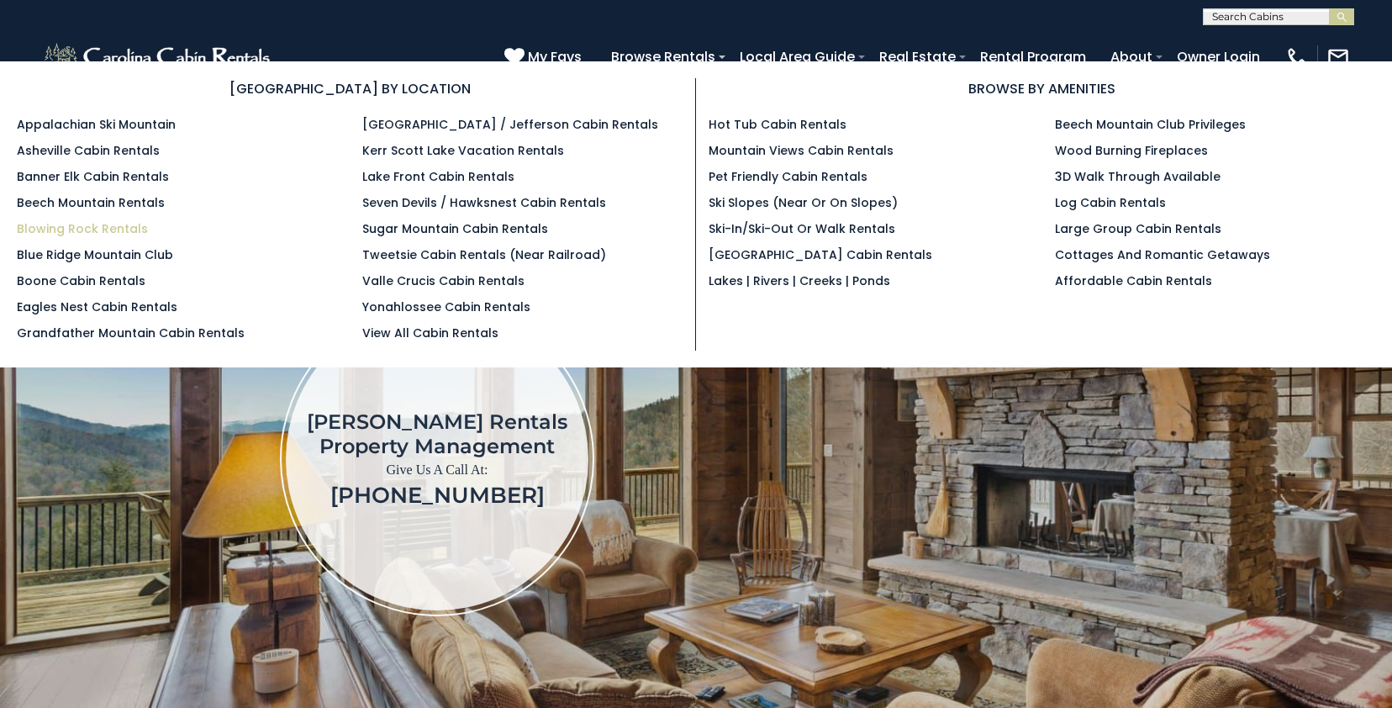
click at [118, 232] on link "Blowing Rock Rentals" at bounding box center [82, 228] width 131 height 17
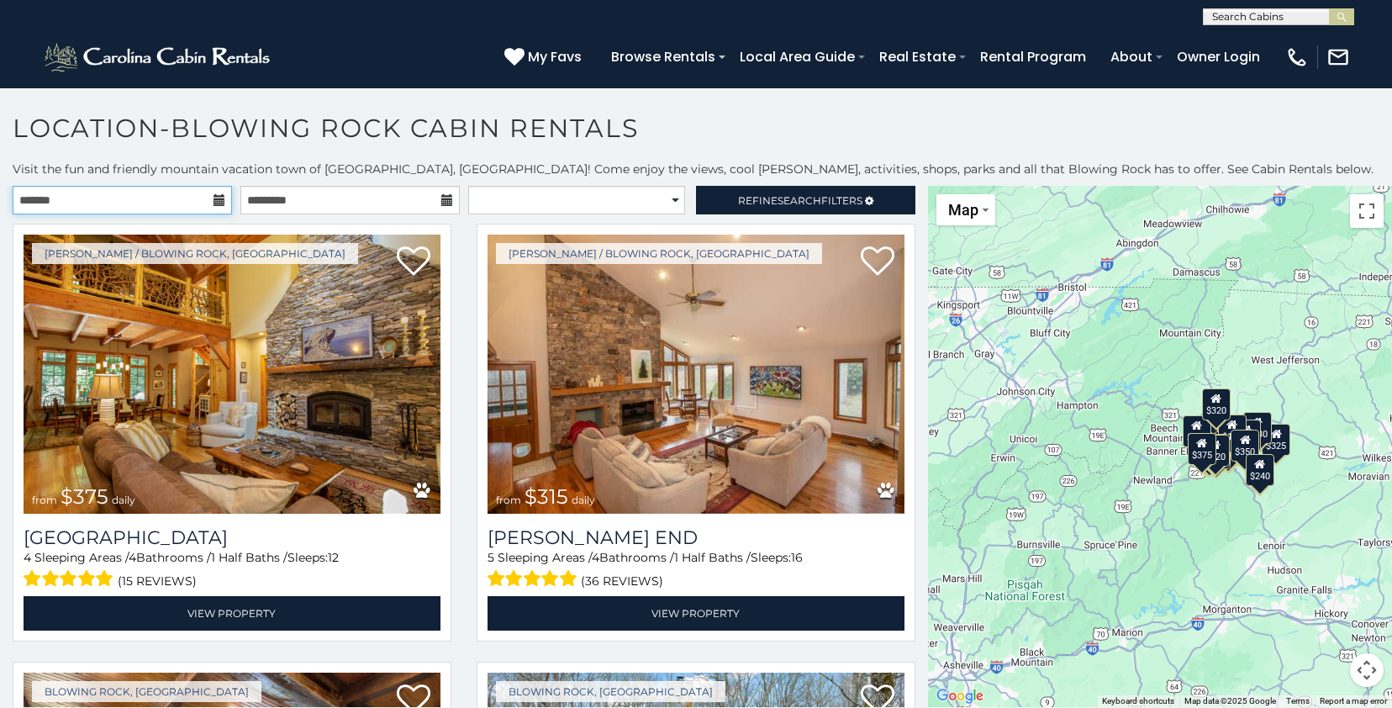
click at [104, 203] on input "text" at bounding box center [122, 200] width 219 height 29
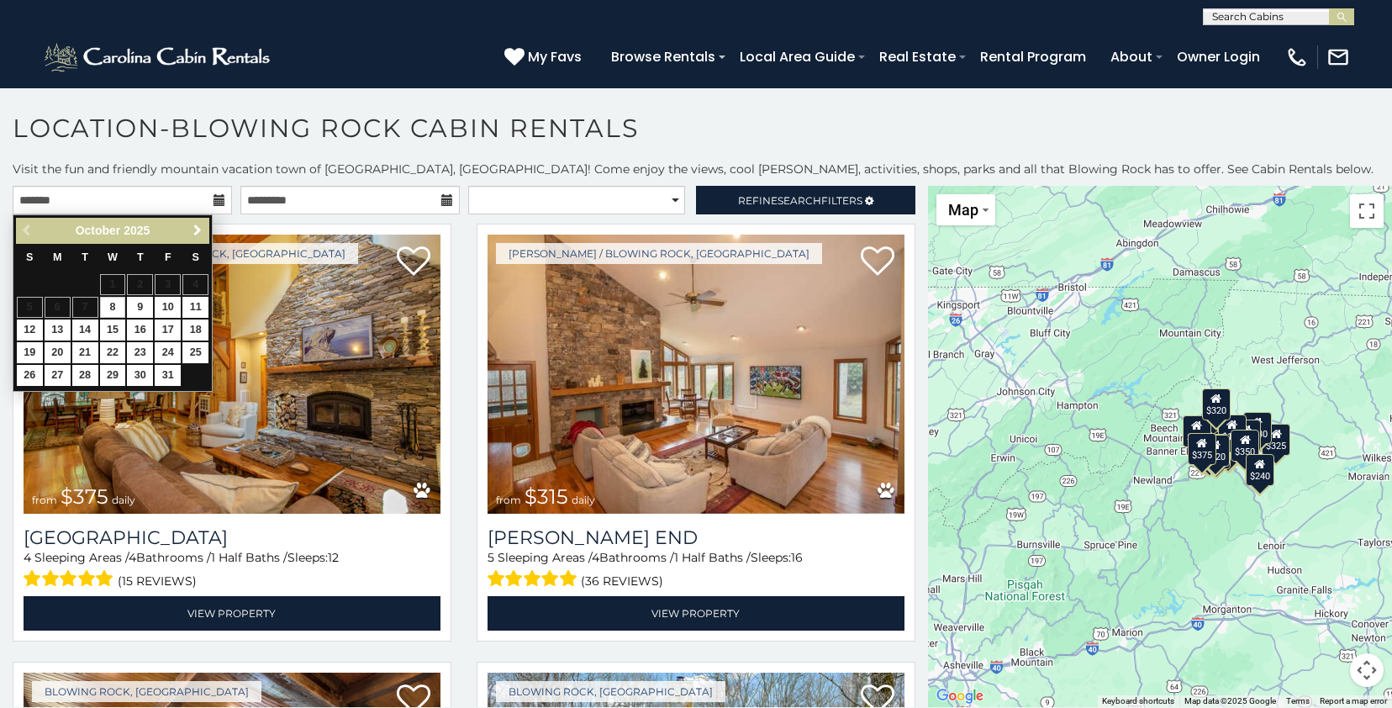
click at [191, 228] on span "Next" at bounding box center [197, 230] width 13 height 13
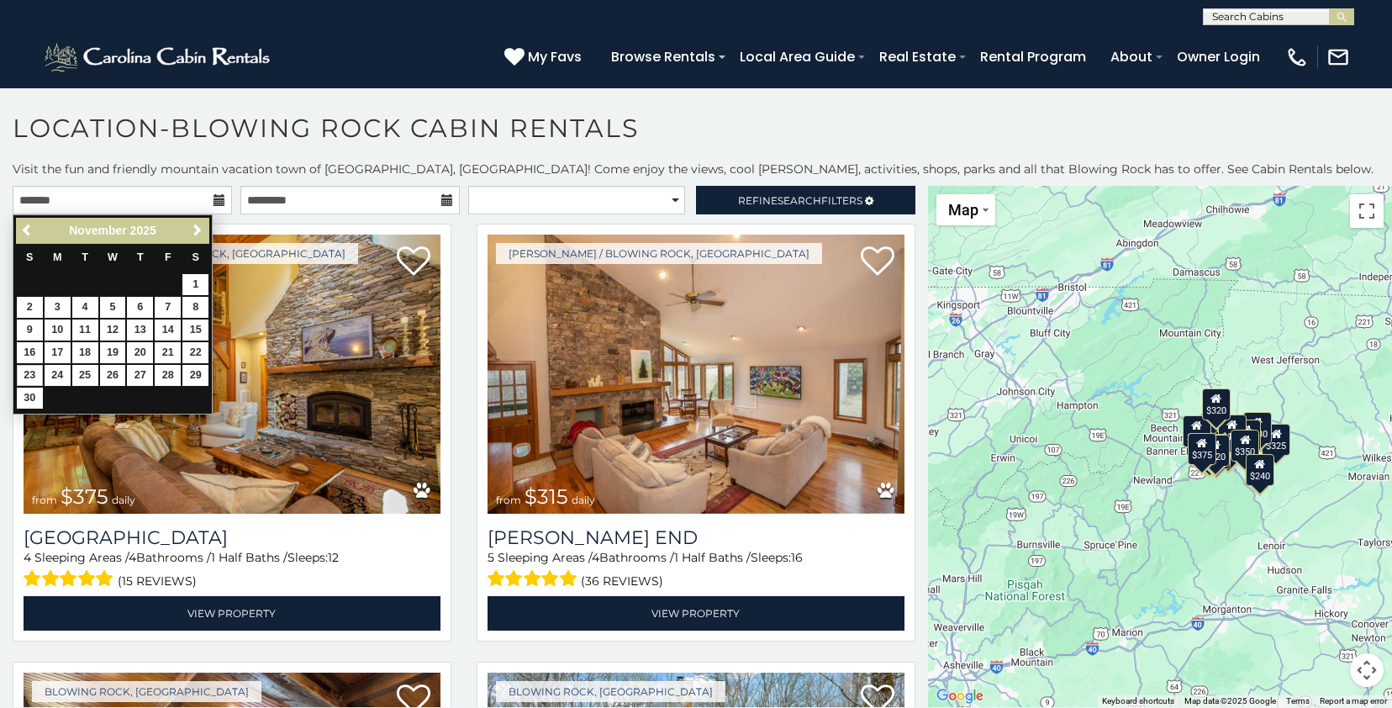
click at [34, 369] on link "23" at bounding box center [30, 375] width 26 height 21
type input "**********"
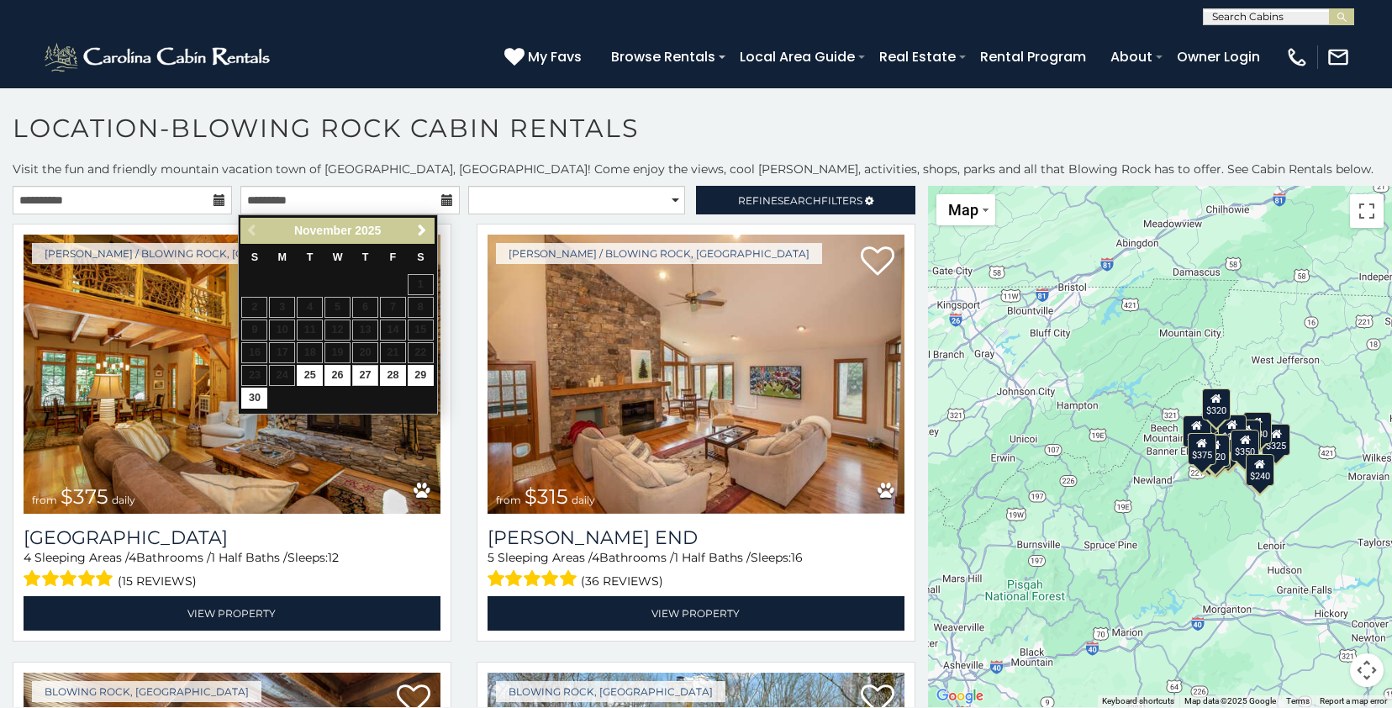
click at [370, 374] on link "27" at bounding box center [365, 375] width 26 height 21
type input "**********"
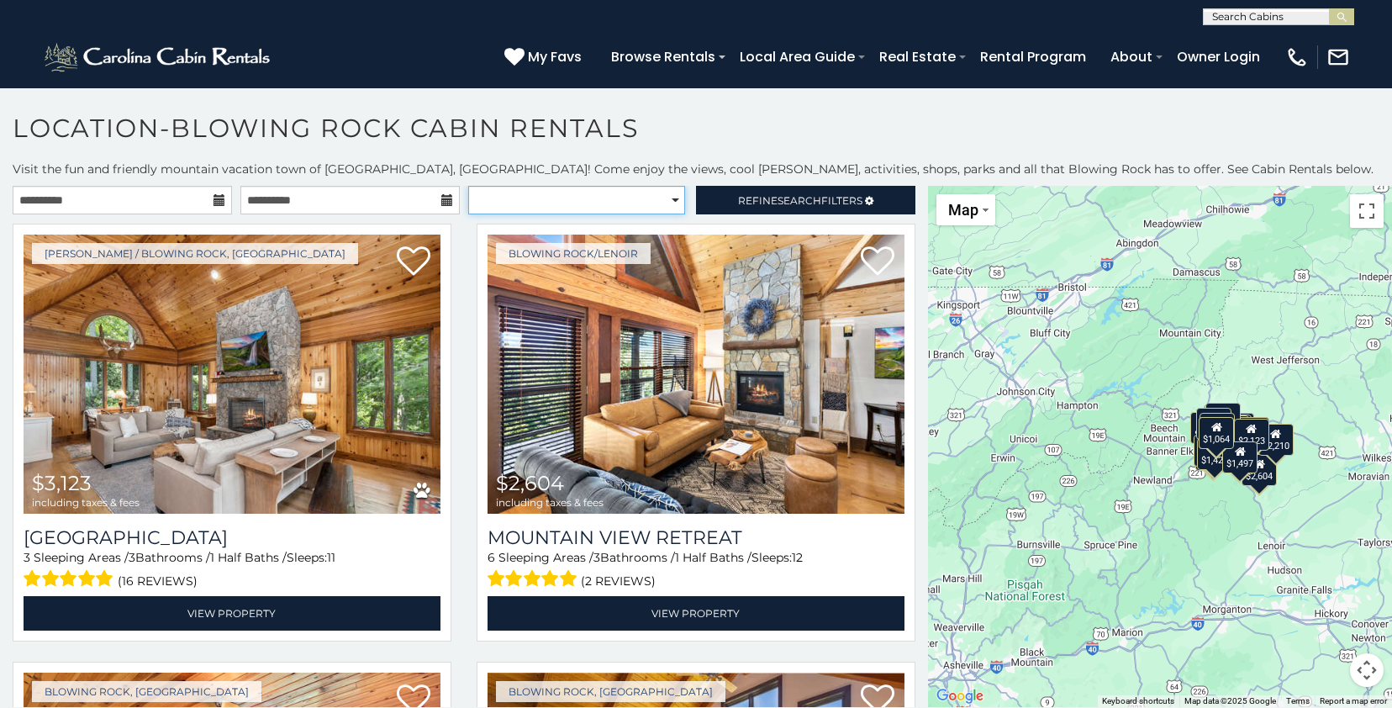
click at [632, 202] on select "**********" at bounding box center [576, 200] width 217 height 29
select select "**********"
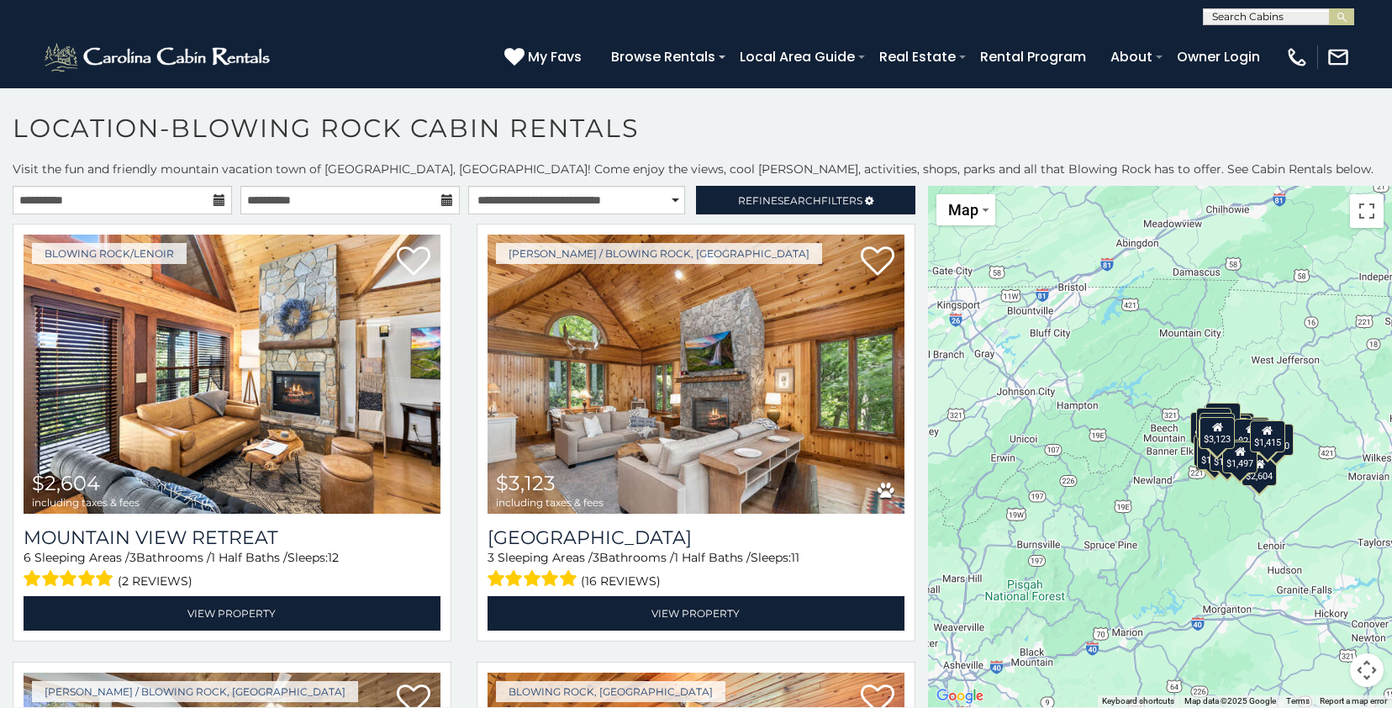
click at [1200, 520] on div "$2,604 $3,123 $1,931 $1,751 $2,523 $1,892 $1,978 $1,347 $2,210 $1,815 $1,827 $1…" at bounding box center [1160, 446] width 464 height 521
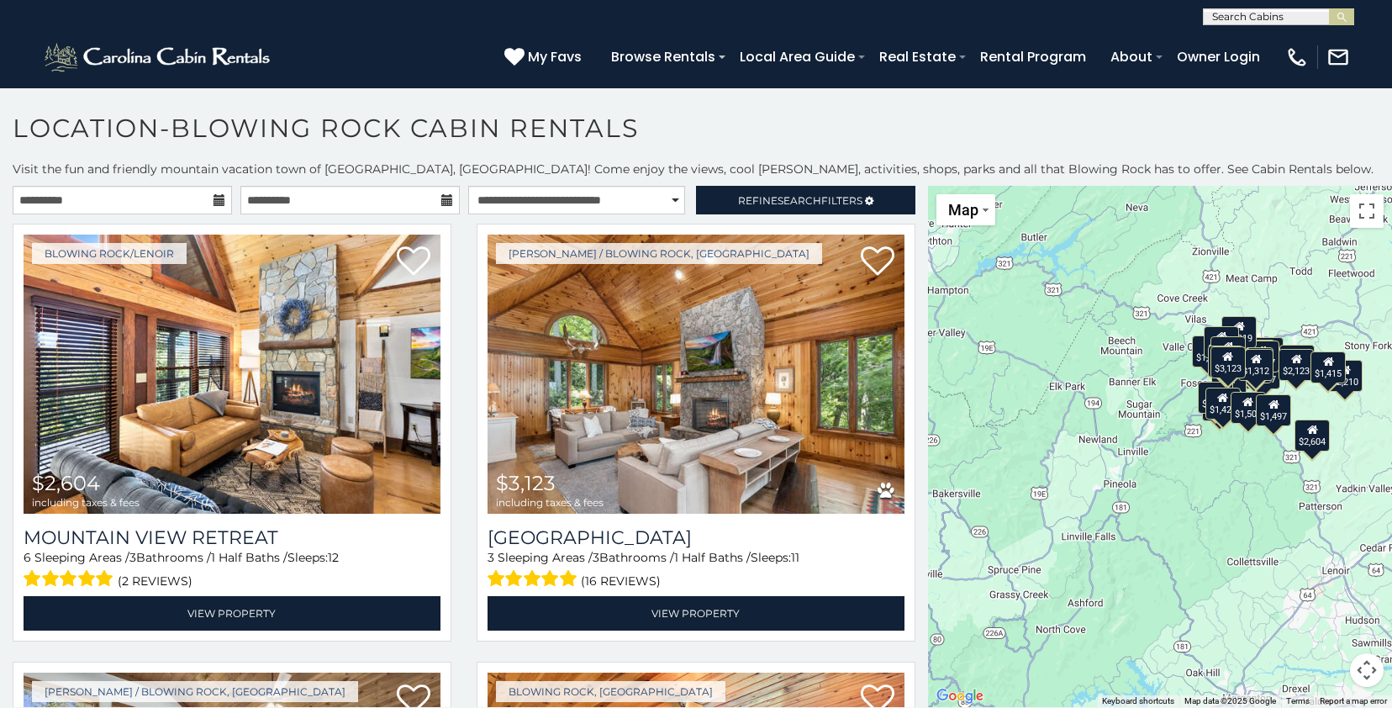
click at [1293, 400] on div "$2,604 $3,123 $1,931 $1,751 $2,523 $1,892 $1,978 $1,347 $2,210 $1,815 $1,827 $1…" at bounding box center [1160, 446] width 464 height 521
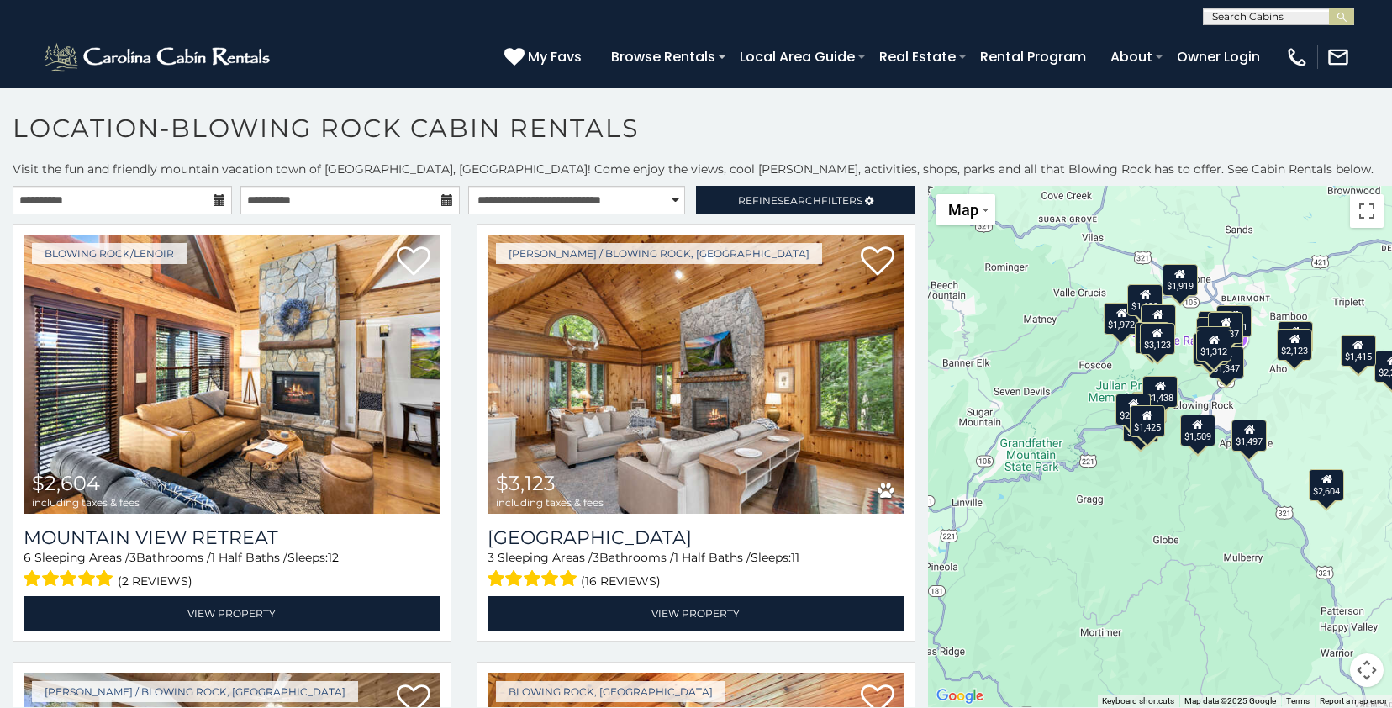
click at [1293, 400] on div "$2,604 $3,123 $1,931 $1,751 $2,523 $1,892 $1,978 $1,347 $2,210 $1,815 $1,827 $1…" at bounding box center [1160, 446] width 464 height 521
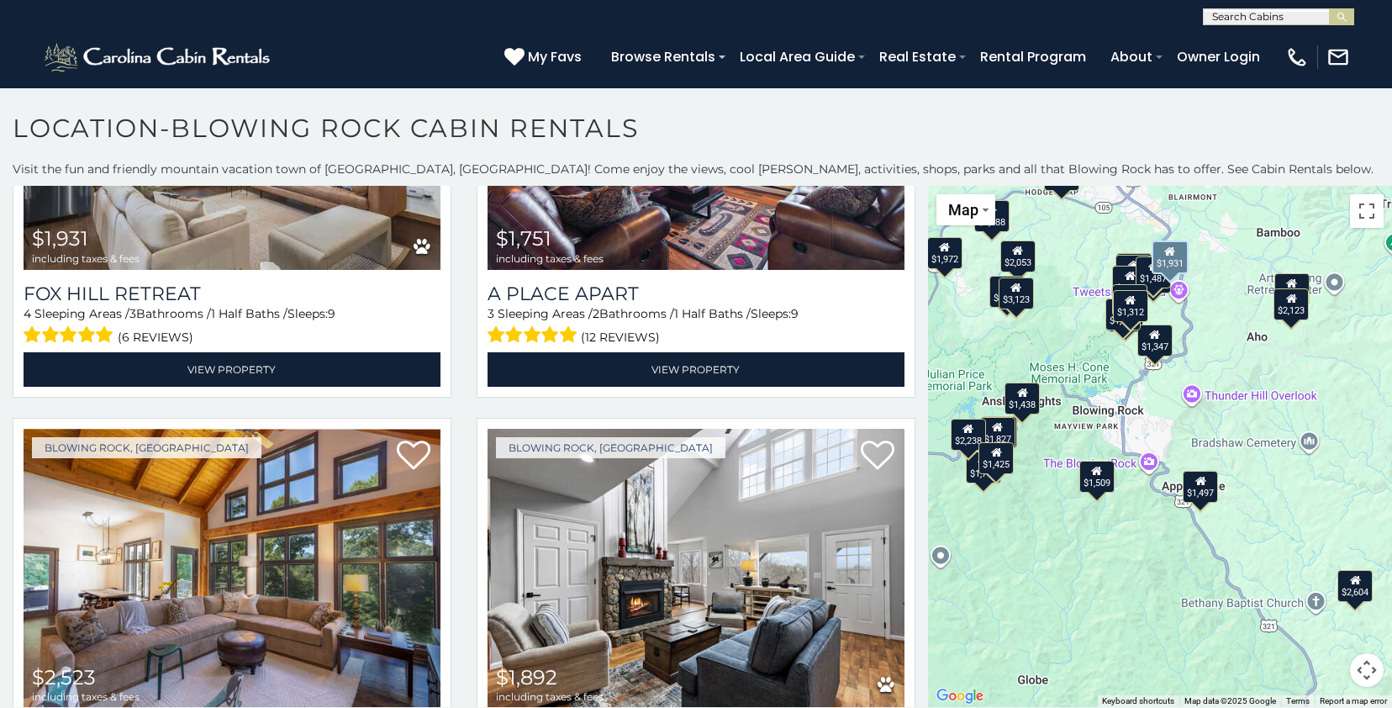
scroll to position [687, 0]
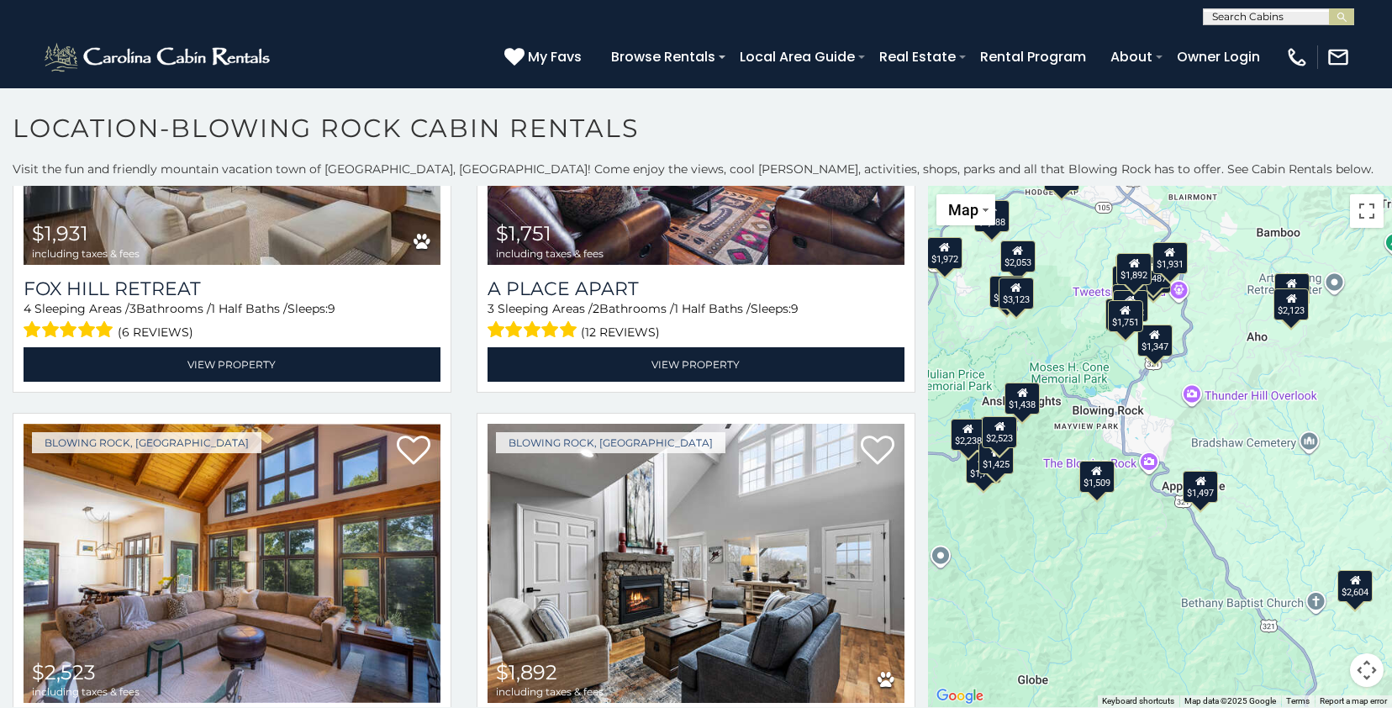
click at [1149, 342] on div "$1,347" at bounding box center [1154, 340] width 35 height 32
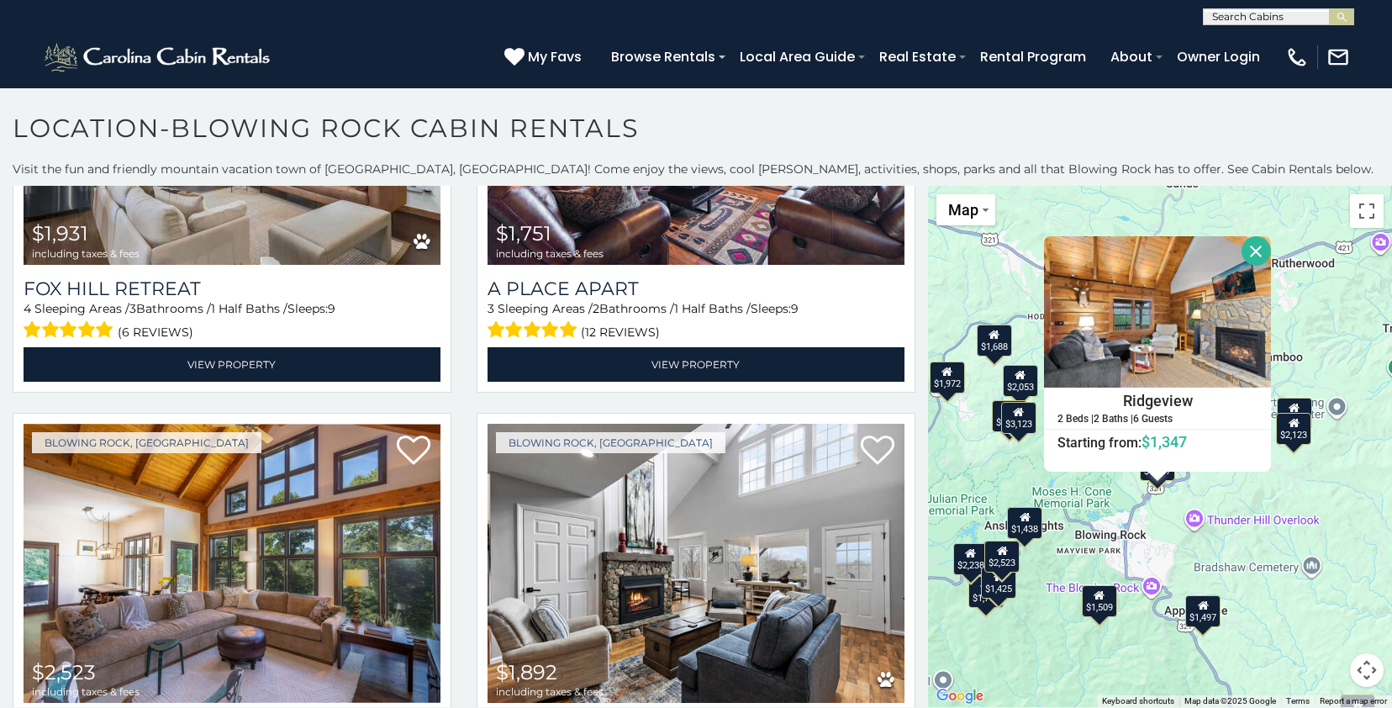
click at [1271, 250] on button "Close" at bounding box center [1255, 250] width 29 height 29
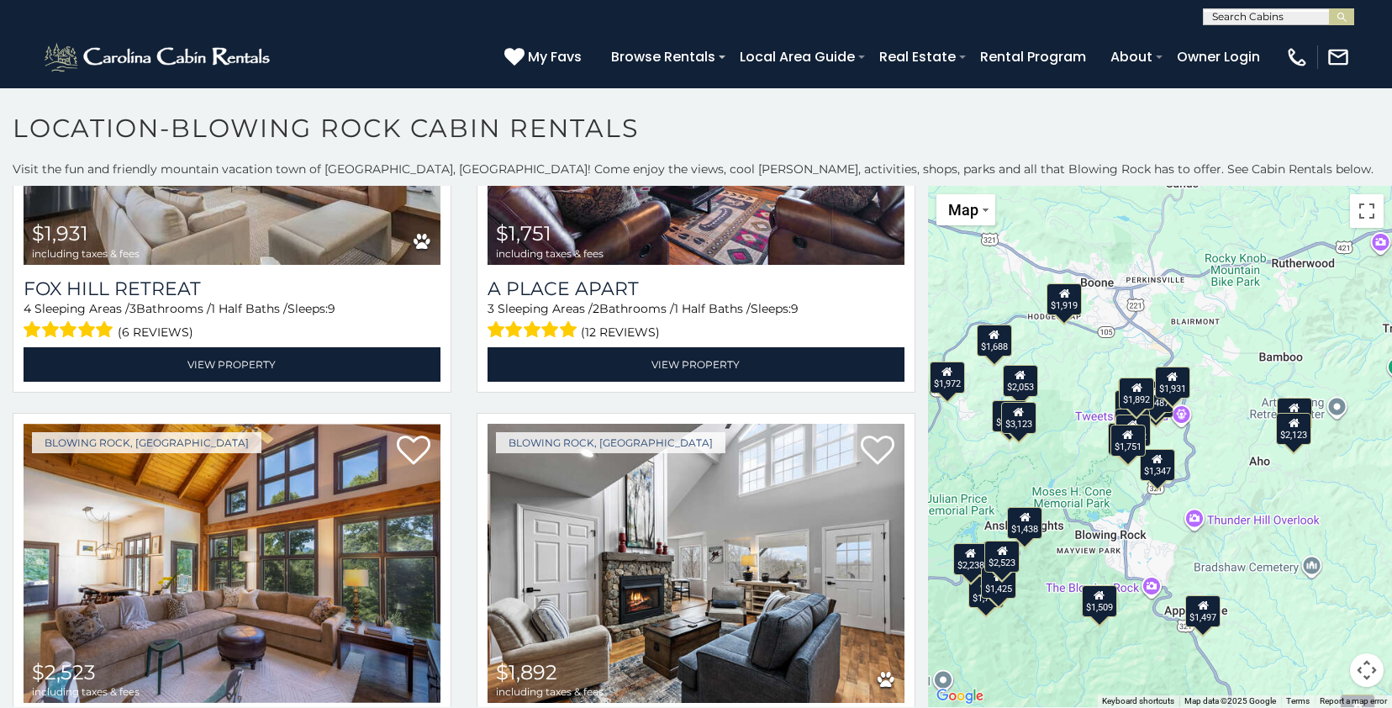
click at [1129, 542] on div "$2,604 $3,123 $1,931 $1,751 $2,523 $1,892 $1,978 $1,347 $2,210 $1,815 $1,827 $1…" at bounding box center [1160, 446] width 464 height 521
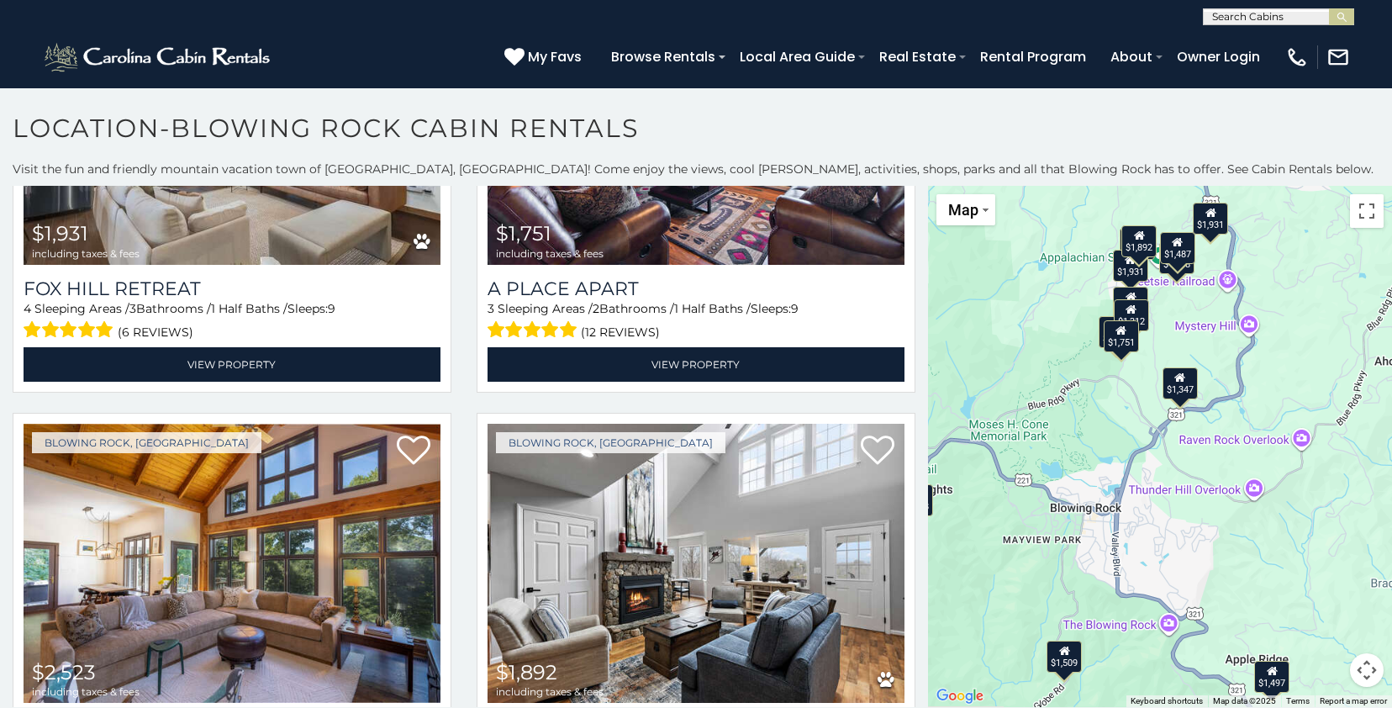
drag, startPoint x: 1129, startPoint y: 542, endPoint x: 1130, endPoint y: 519, distance: 22.7
click at [1130, 519] on div "$2,604 $3,123 $1,931 $1,751 $2,523 $1,892 $1,978 $1,347 $2,210 $1,815 $1,827 $1…" at bounding box center [1160, 446] width 464 height 521
click at [1051, 663] on div "$1,509" at bounding box center [1063, 655] width 35 height 32
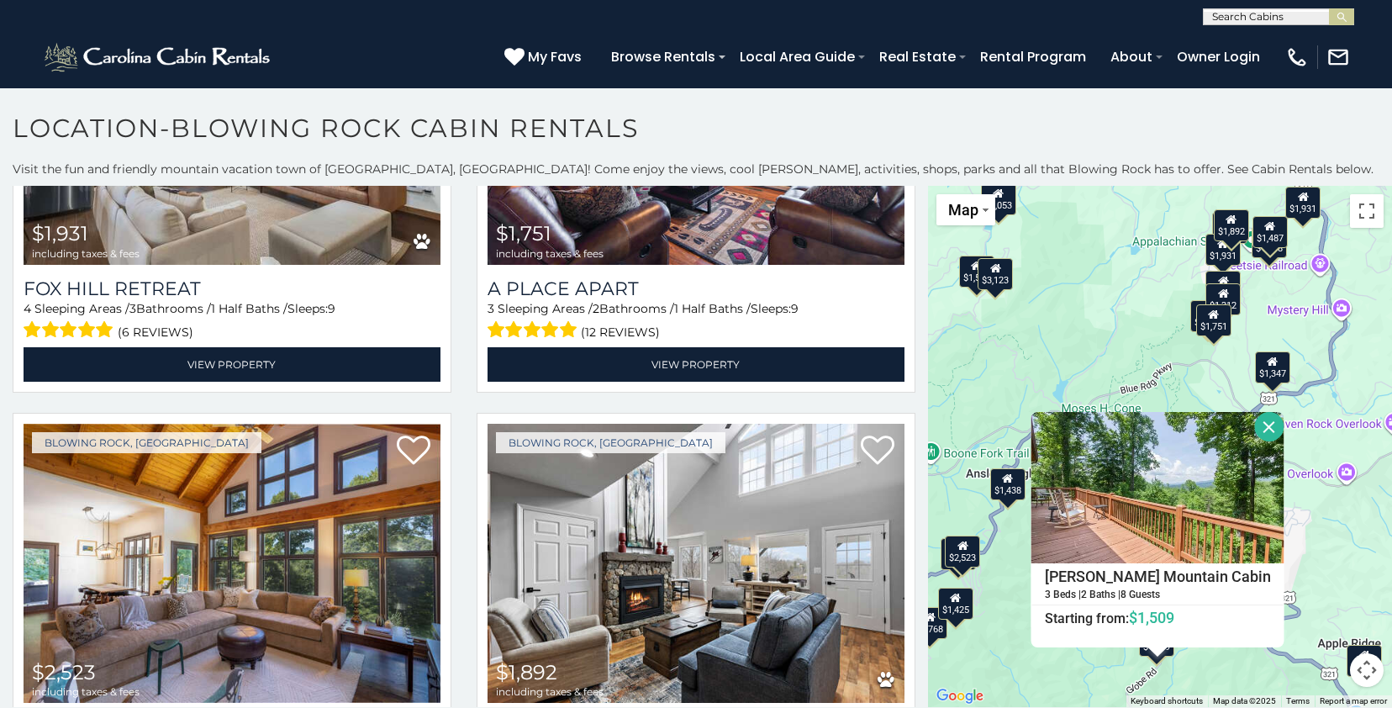
click at [1283, 430] on button "Close" at bounding box center [1268, 426] width 29 height 29
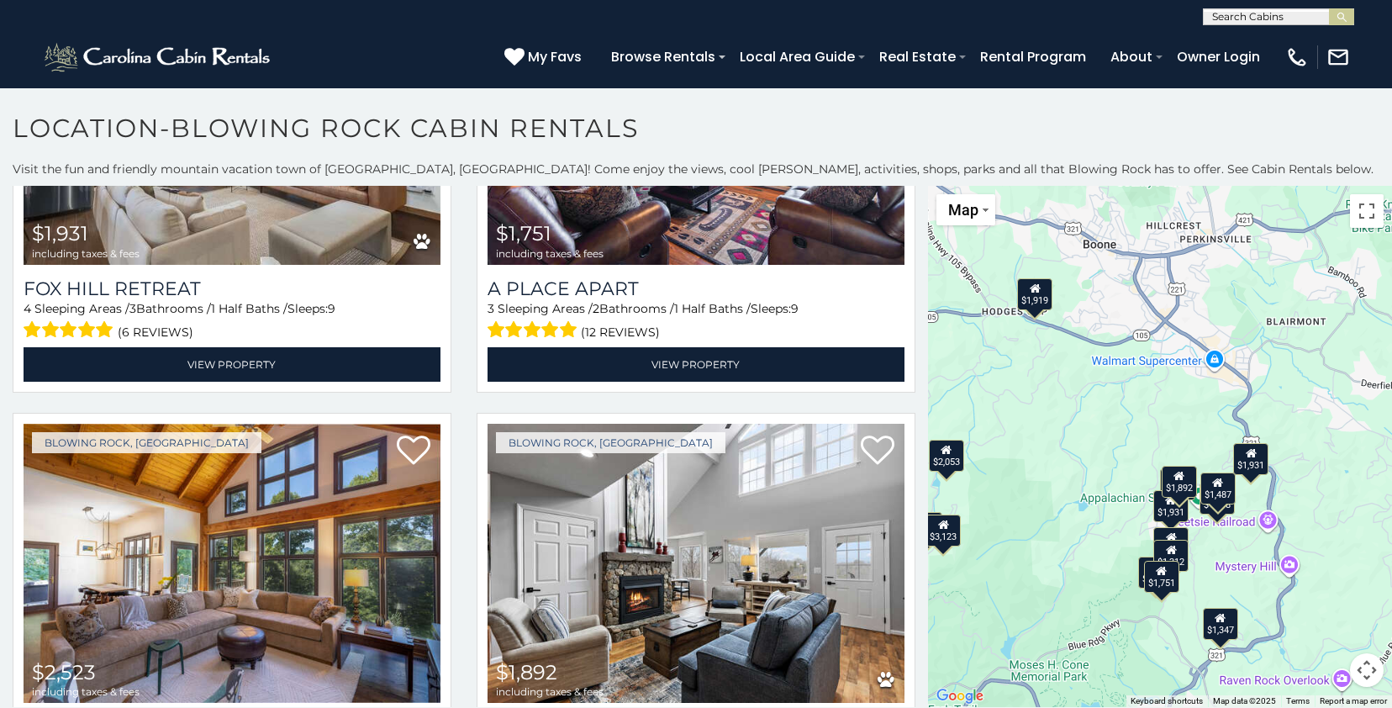
drag, startPoint x: 1298, startPoint y: 333, endPoint x: 1245, endPoint y: 589, distance: 261.6
click at [1245, 590] on div "$2,604 $3,123 $1,931 $1,751 $2,523 $1,892 $1,978 $1,347 $2,210 $1,815 $1,827 $1…" at bounding box center [1160, 446] width 464 height 521
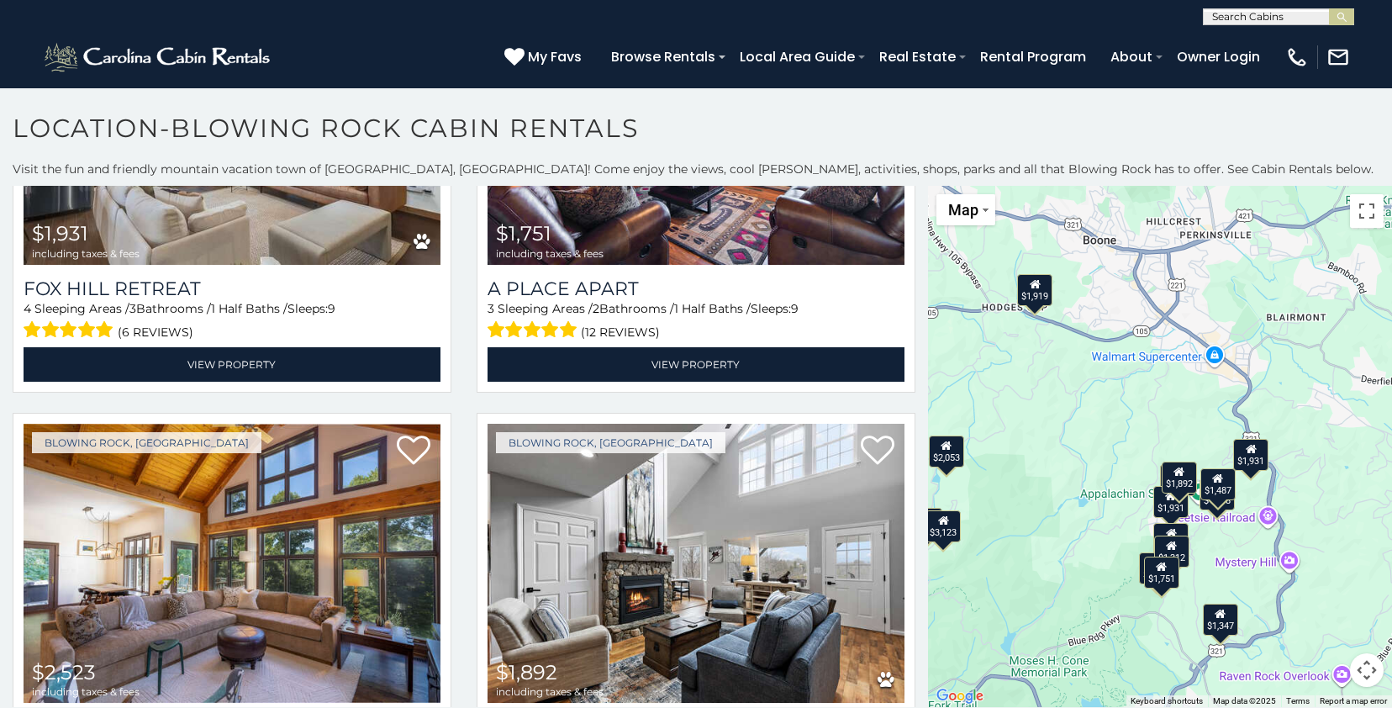
click at [1247, 458] on div "$1,931" at bounding box center [1250, 455] width 35 height 32
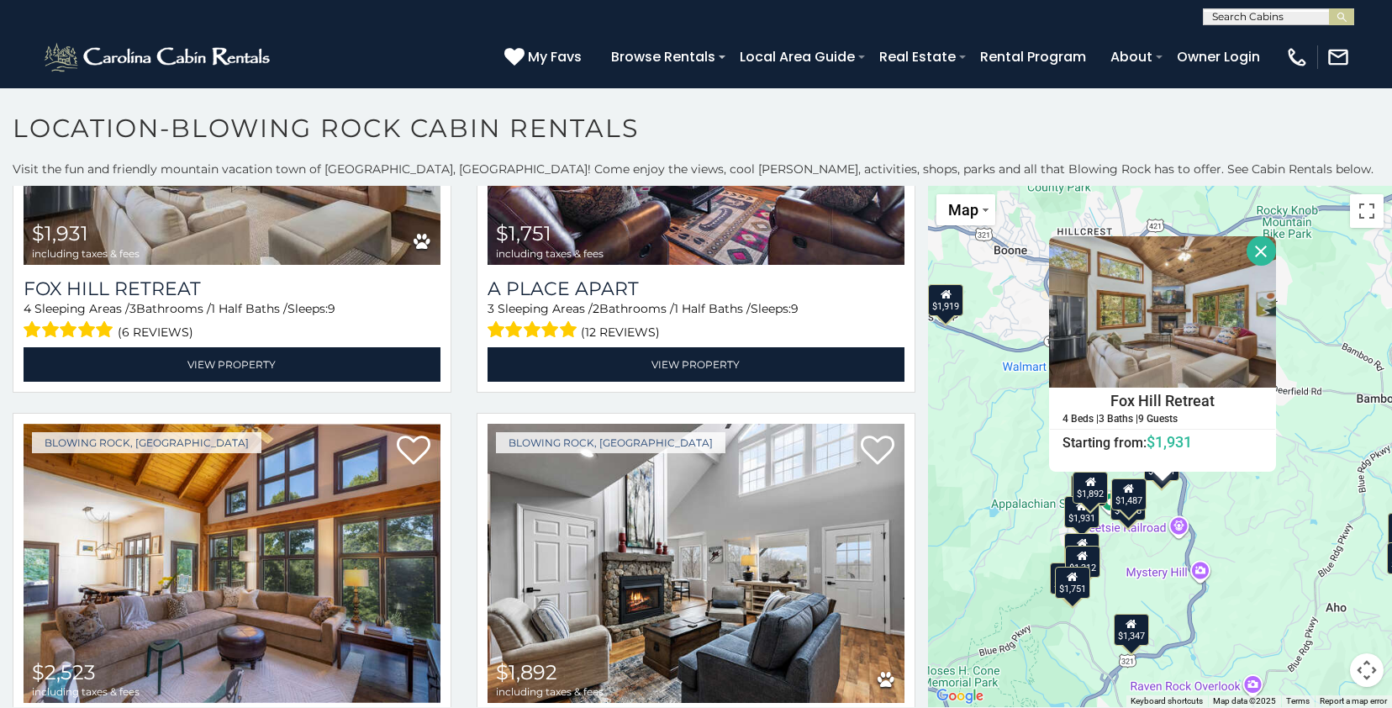
click at [1276, 255] on button "Close" at bounding box center [1260, 250] width 29 height 29
